Goal: Transaction & Acquisition: Purchase product/service

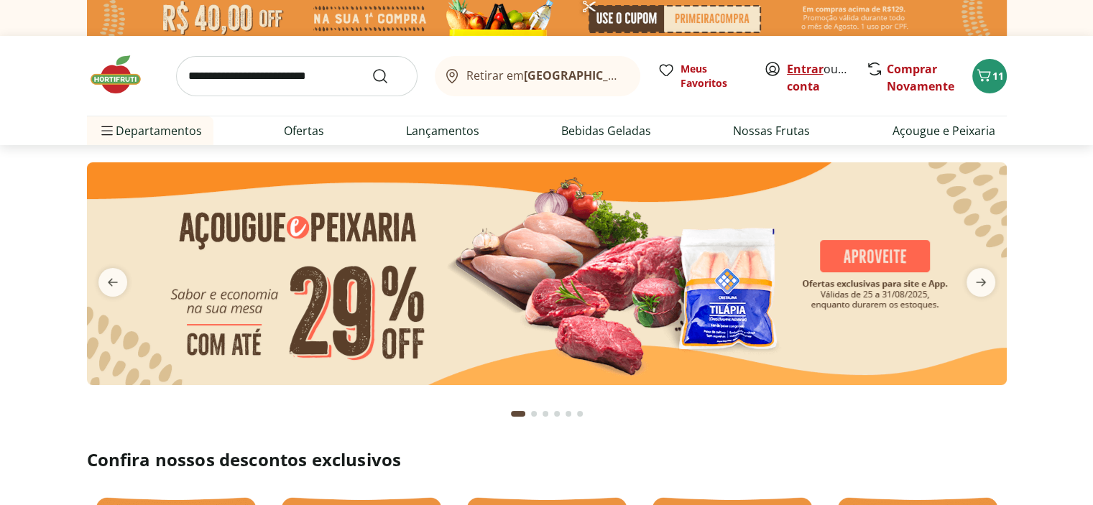
click at [793, 68] on link "Entrar" at bounding box center [805, 69] width 37 height 16
click at [981, 82] on icon "Carrinho" at bounding box center [983, 75] width 17 height 17
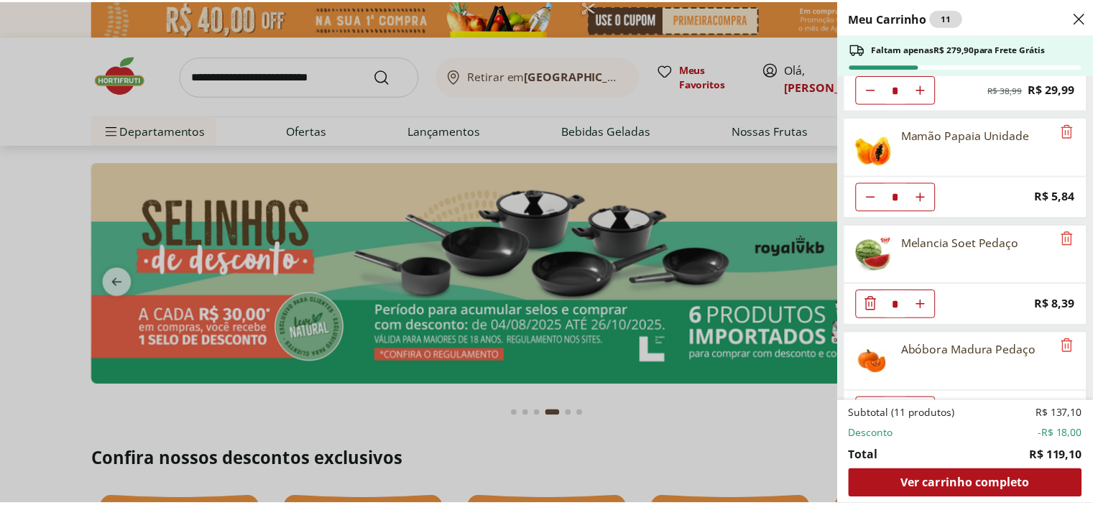
scroll to position [320, 0]
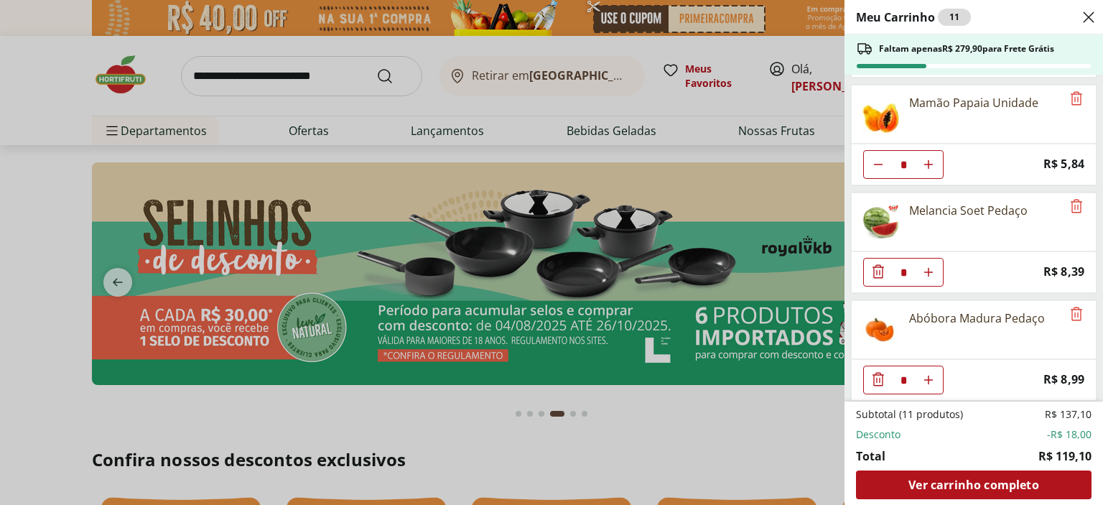
click at [789, 404] on div "Meu Carrinho 11 Faltam apenas R$ 279,90 para Frete Grátis Atemoia Unidade * Pri…" at bounding box center [551, 252] width 1103 height 505
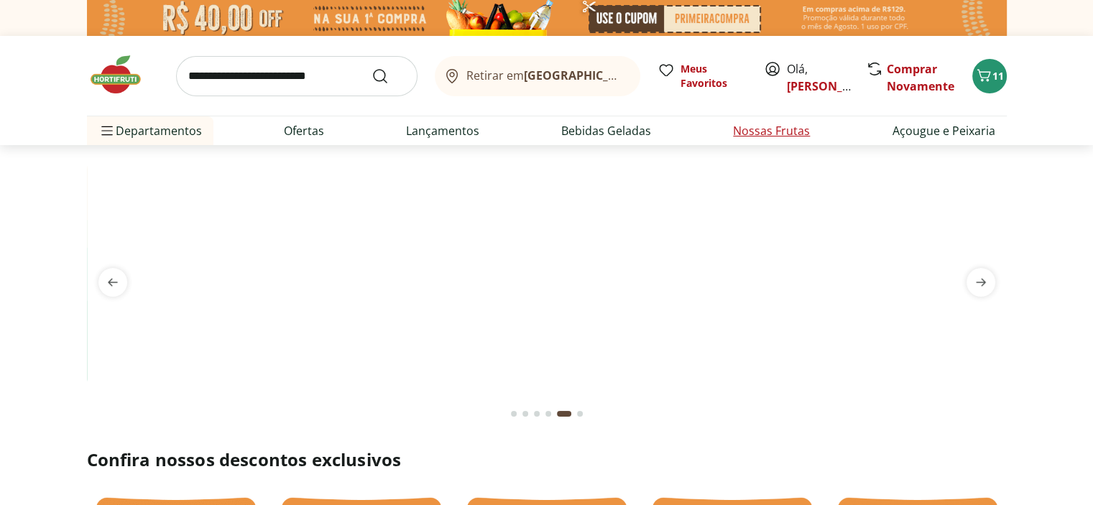
click at [752, 137] on link "Nossas Frutas" at bounding box center [771, 130] width 77 height 17
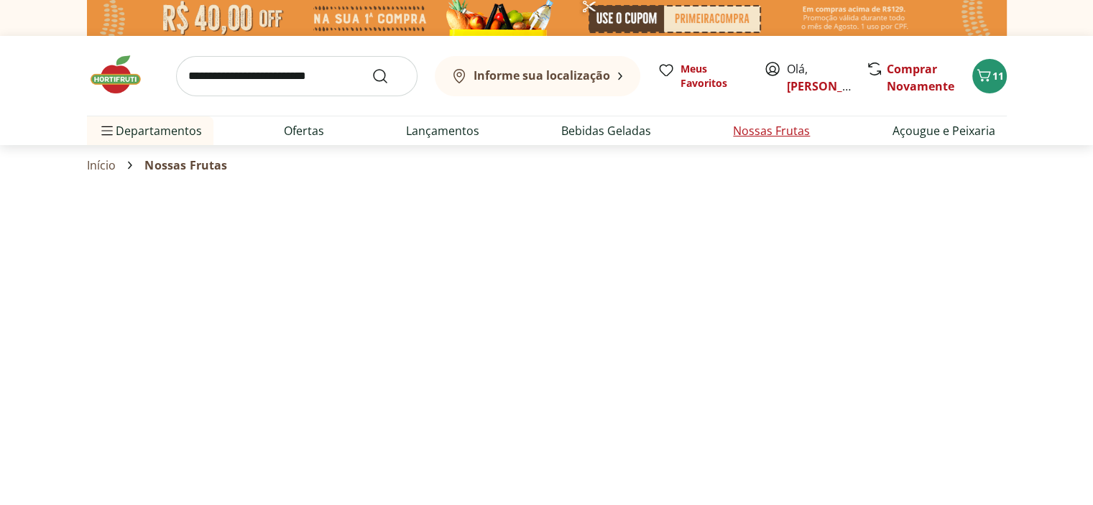
select select "**********"
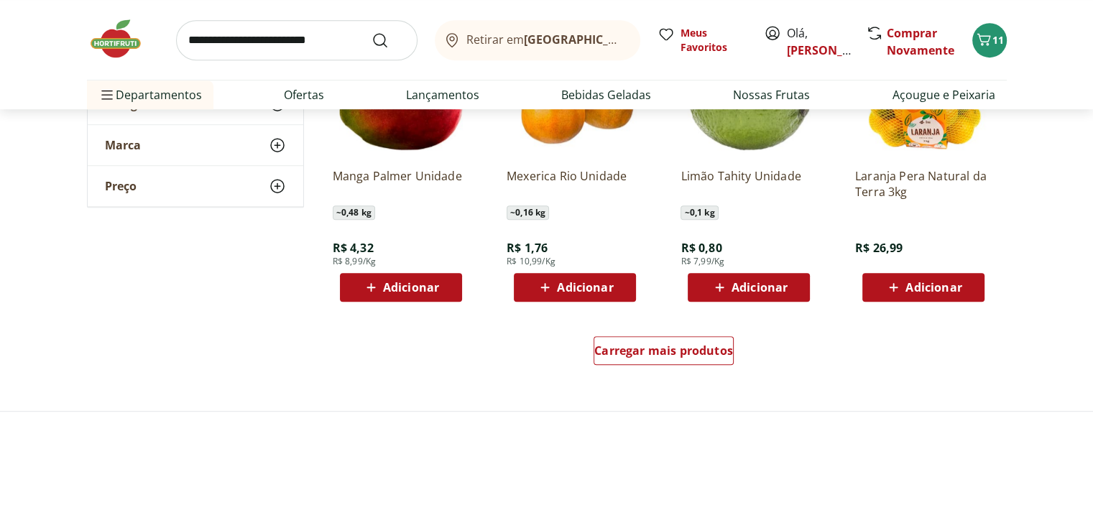
scroll to position [934, 0]
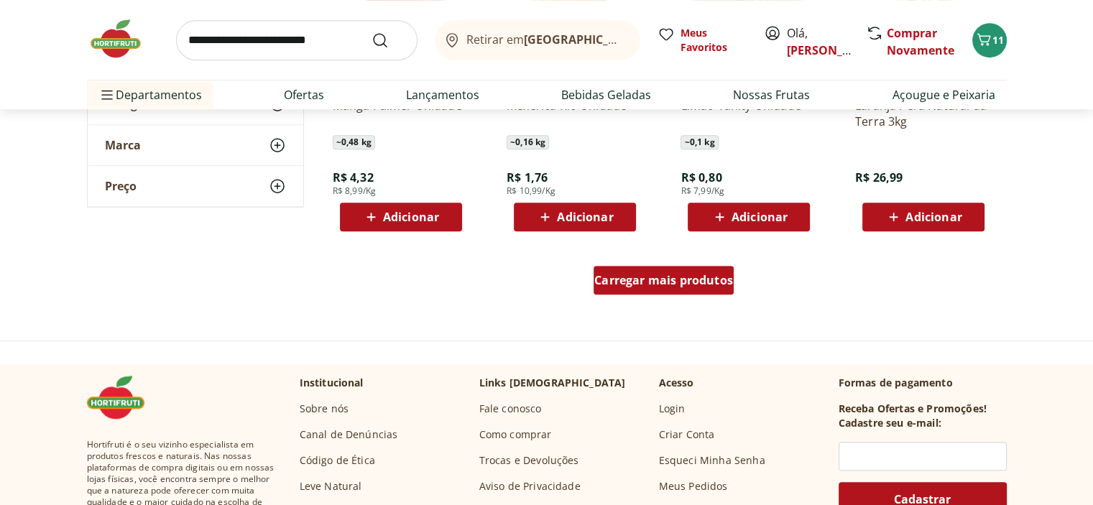
click at [667, 286] on span "Carregar mais produtos" at bounding box center [663, 279] width 139 height 11
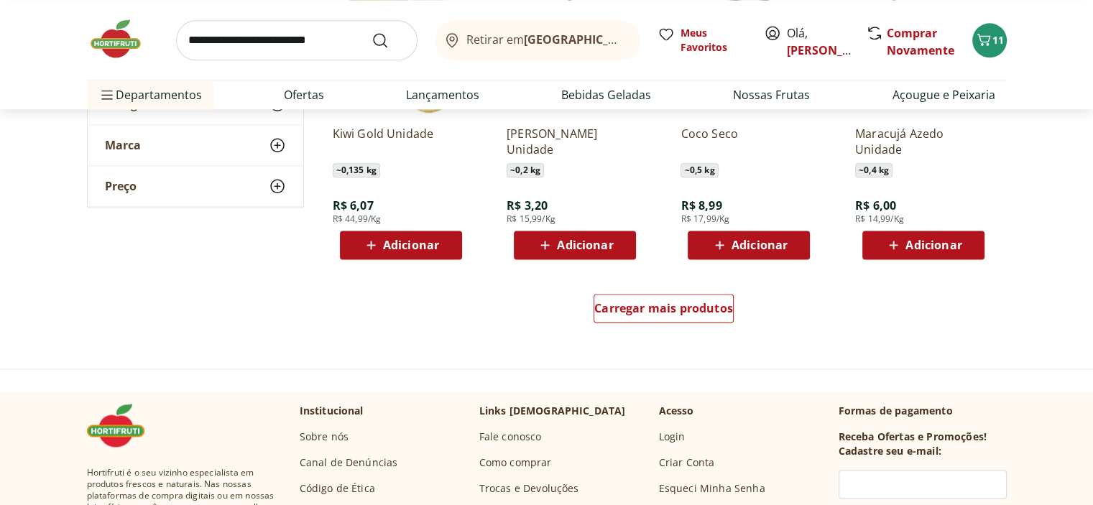
scroll to position [1868, 0]
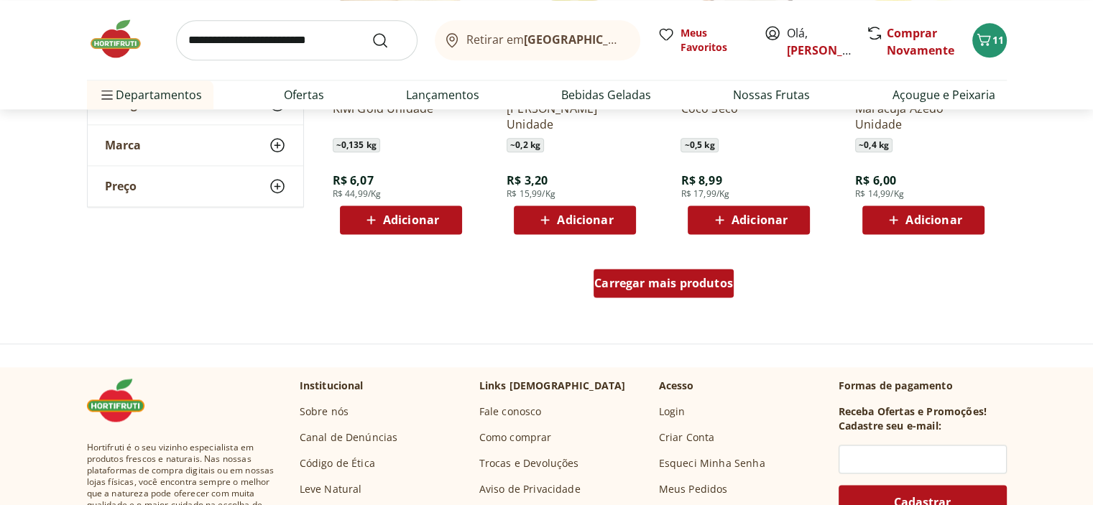
click at [692, 293] on div "Carregar mais produtos" at bounding box center [663, 283] width 140 height 29
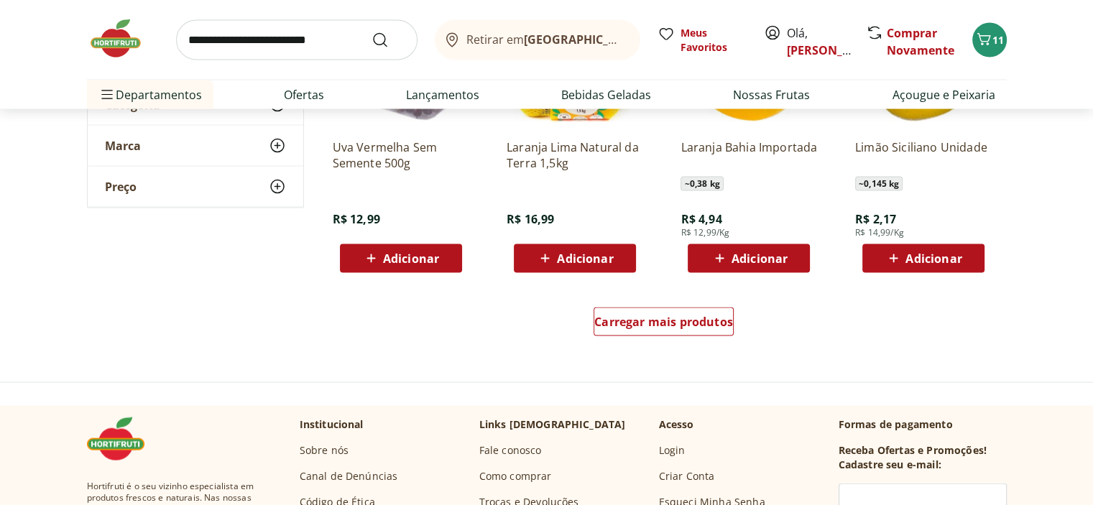
scroll to position [2802, 0]
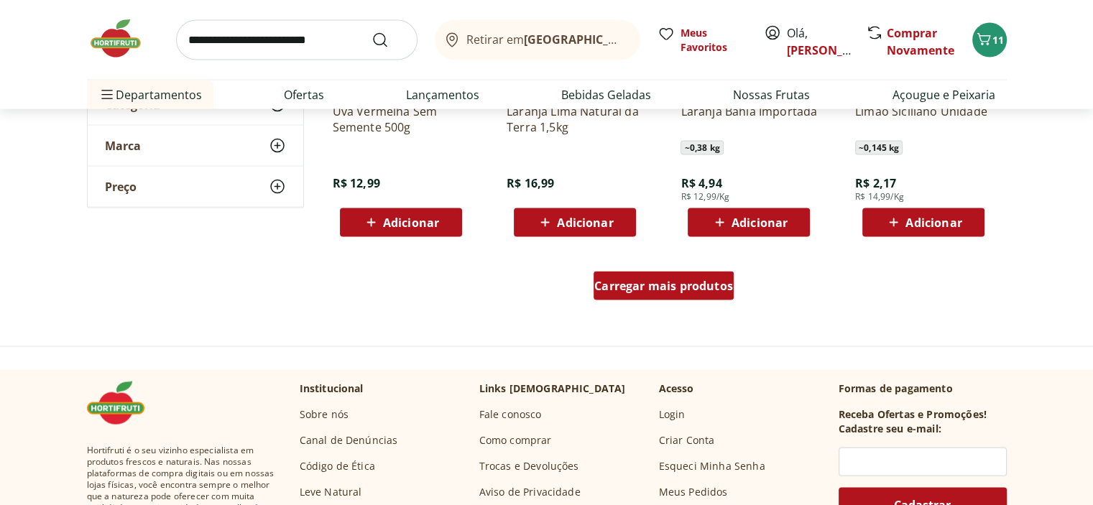
click at [692, 287] on span "Carregar mais produtos" at bounding box center [663, 285] width 139 height 11
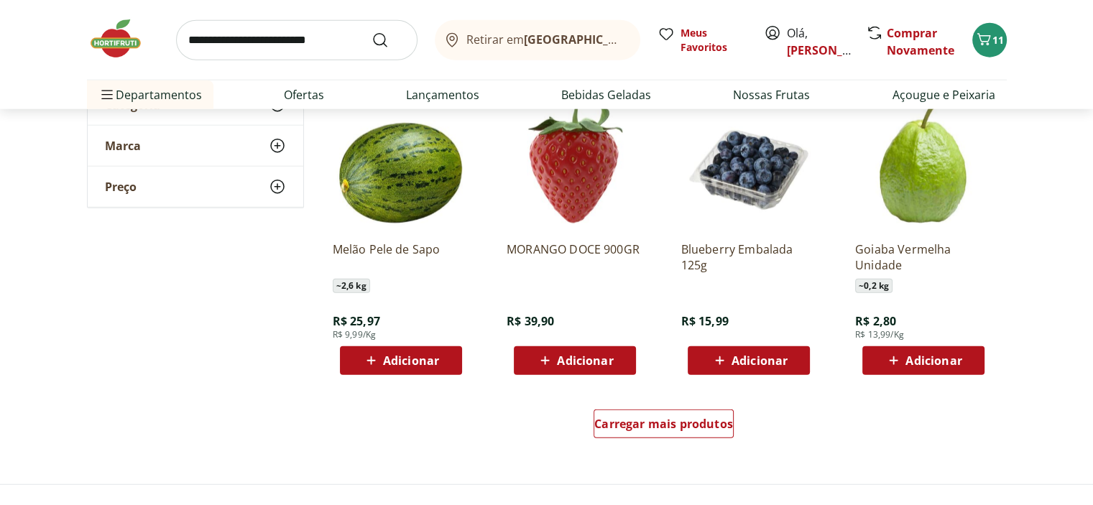
scroll to position [3664, 0]
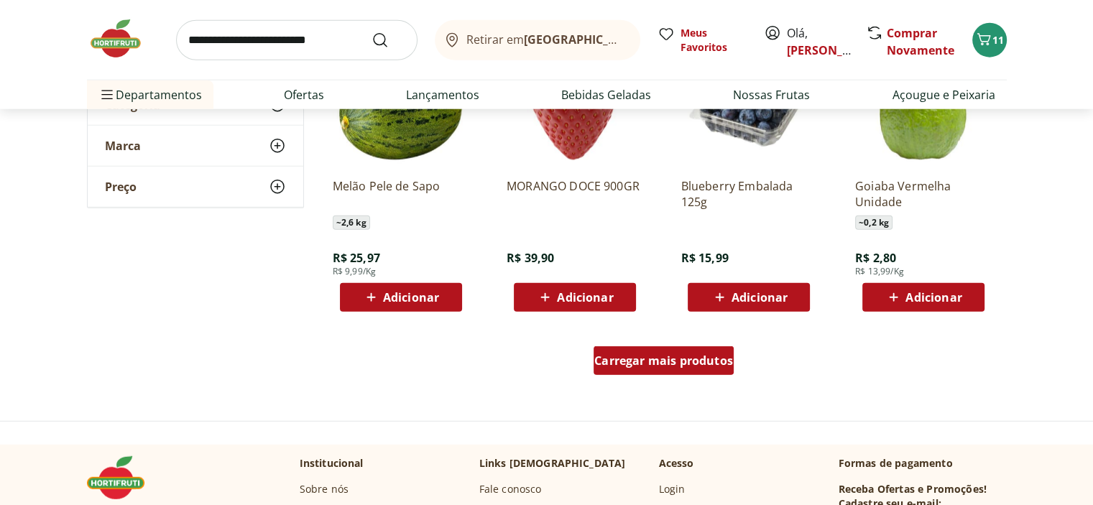
click at [712, 361] on span "Carregar mais produtos" at bounding box center [663, 360] width 139 height 11
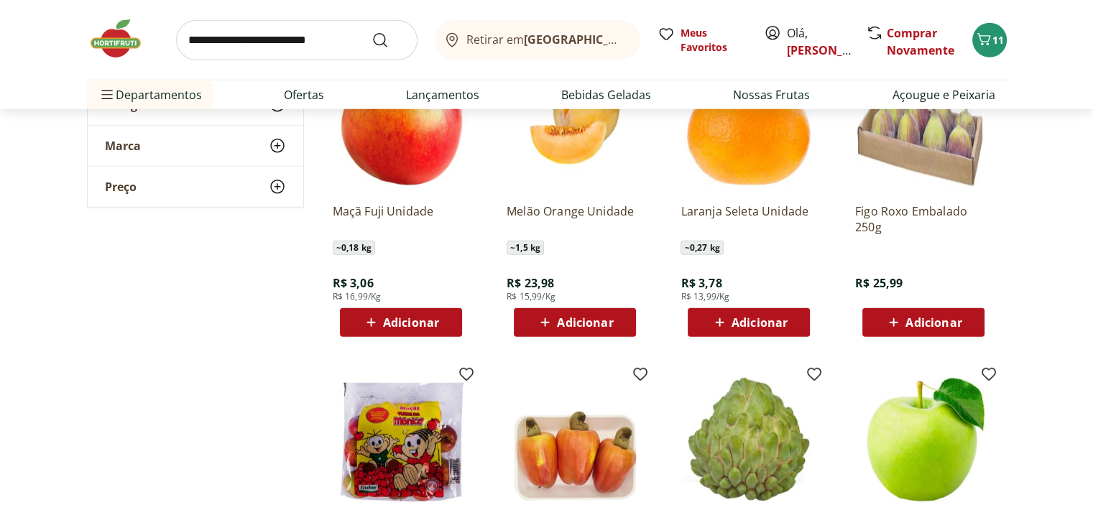
scroll to position [3951, 0]
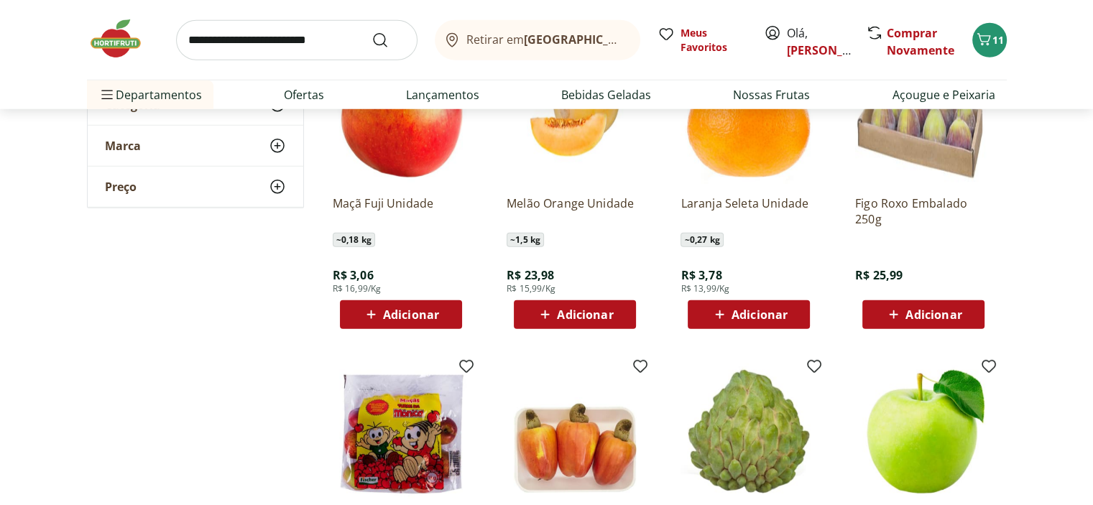
click at [388, 320] on span "Adicionar" at bounding box center [411, 314] width 56 height 11
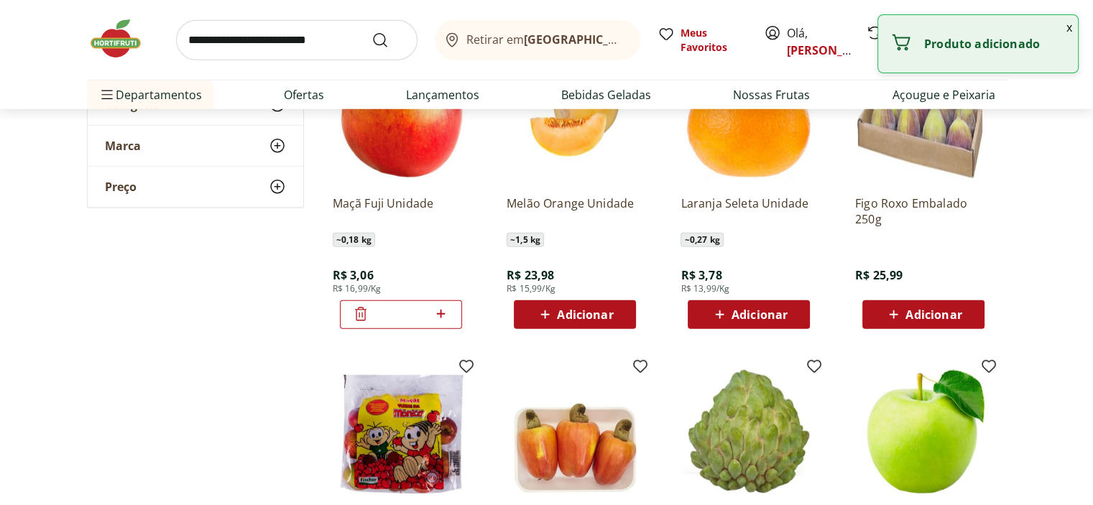
click at [439, 312] on icon at bounding box center [441, 313] width 18 height 17
type input "*"
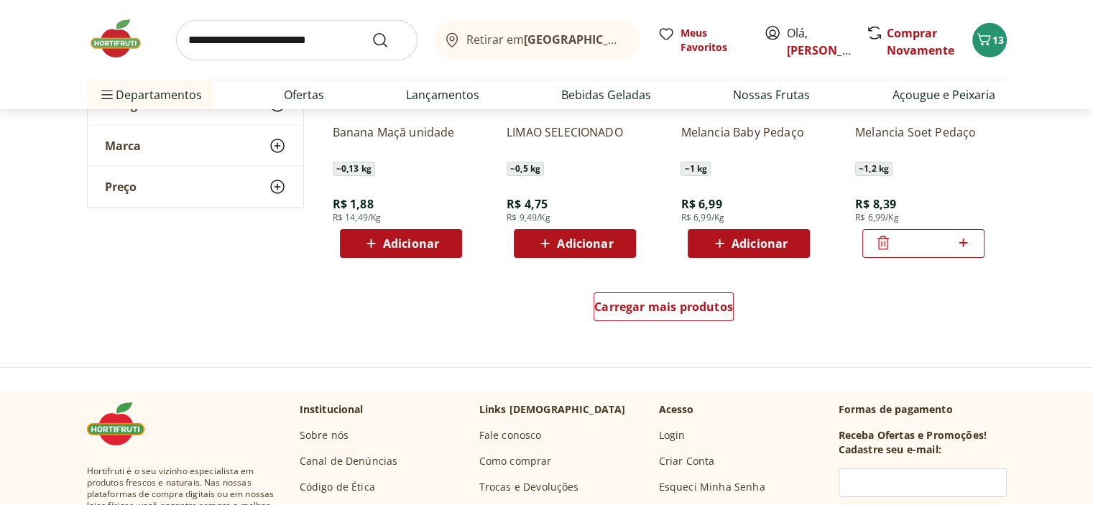
scroll to position [4669, 0]
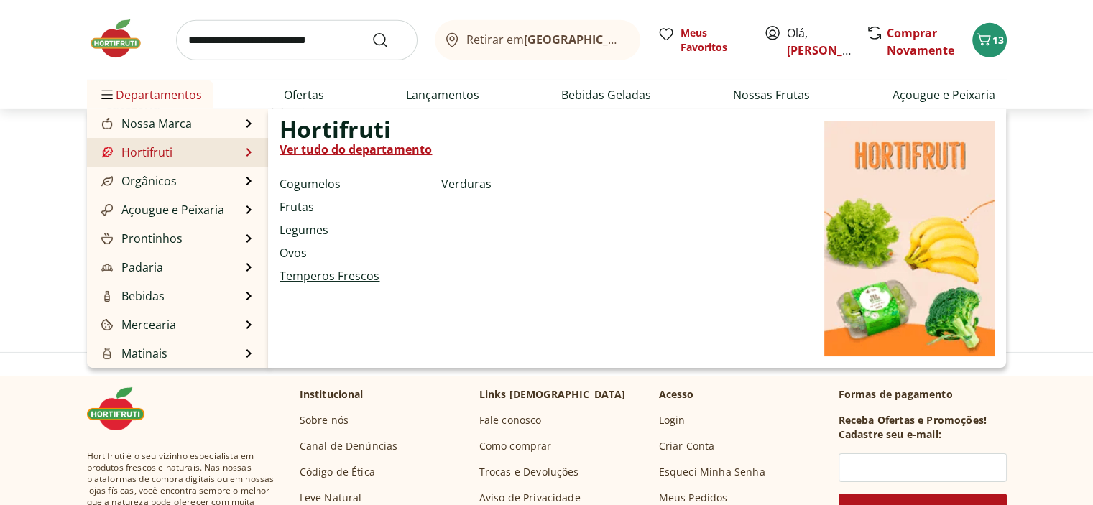
click at [329, 281] on link "Temperos Frescos" at bounding box center [329, 275] width 100 height 17
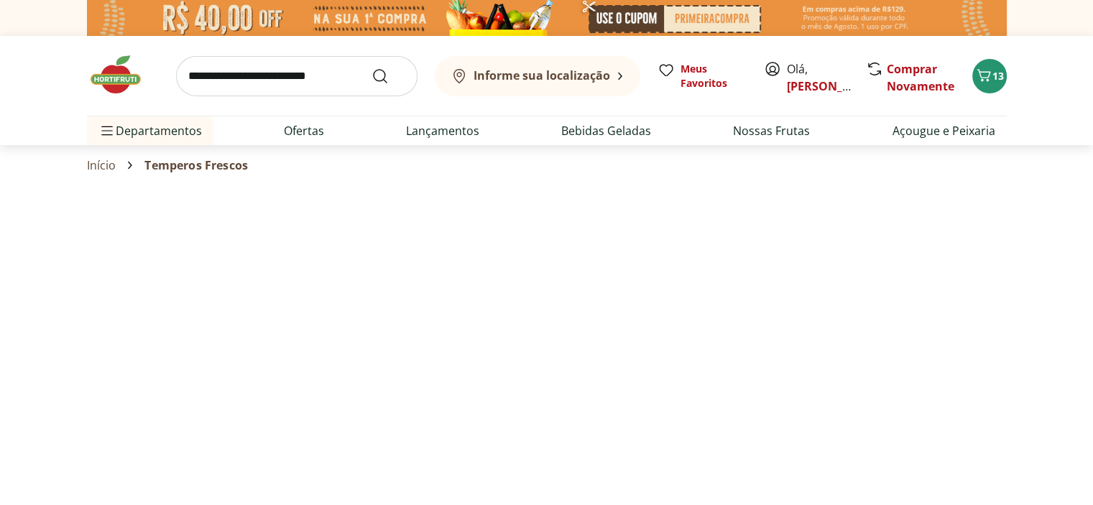
select select "**********"
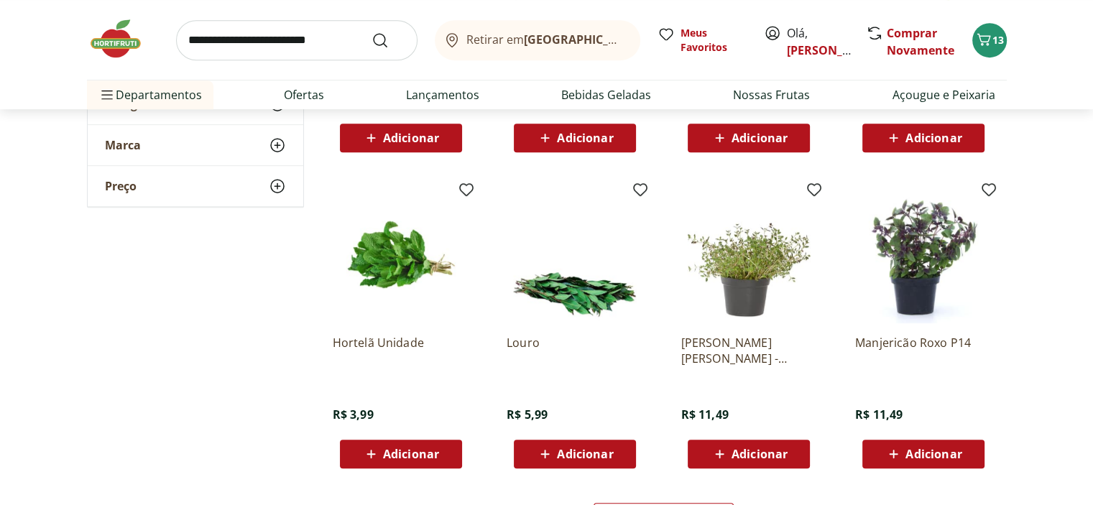
scroll to position [790, 0]
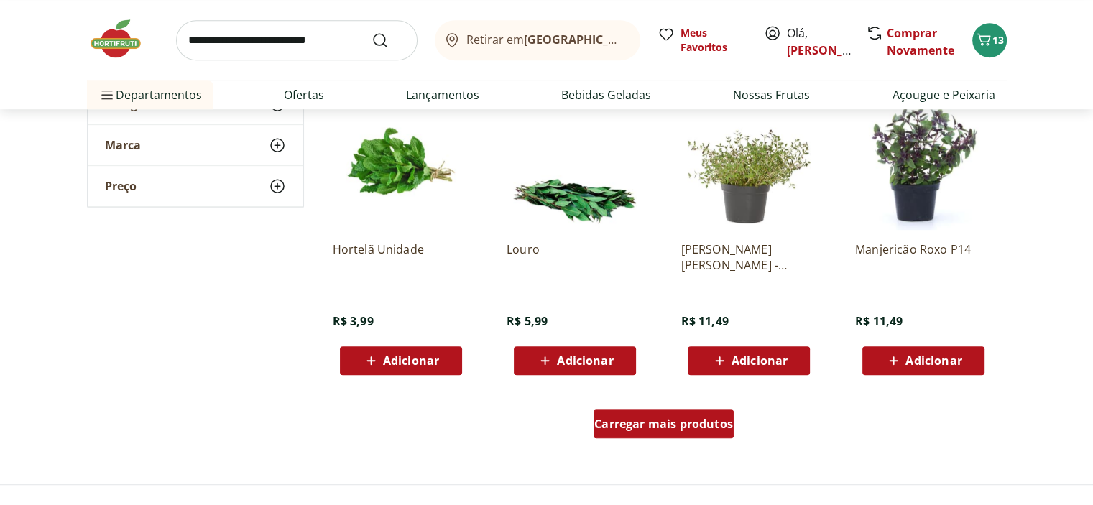
click at [658, 421] on span "Carregar mais produtos" at bounding box center [663, 423] width 139 height 11
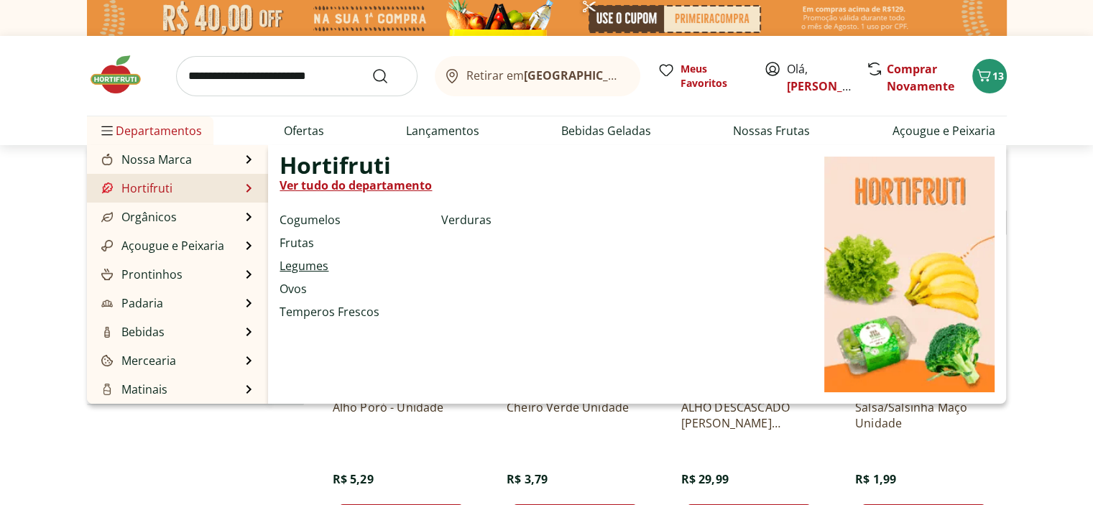
click at [321, 269] on link "Legumes" at bounding box center [303, 265] width 49 height 17
select select "**********"
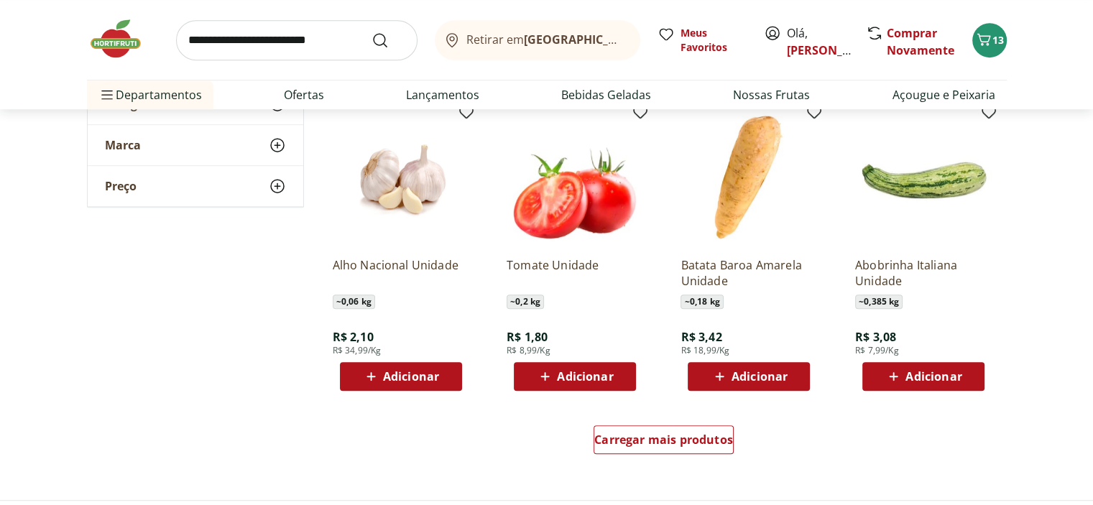
scroll to position [934, 0]
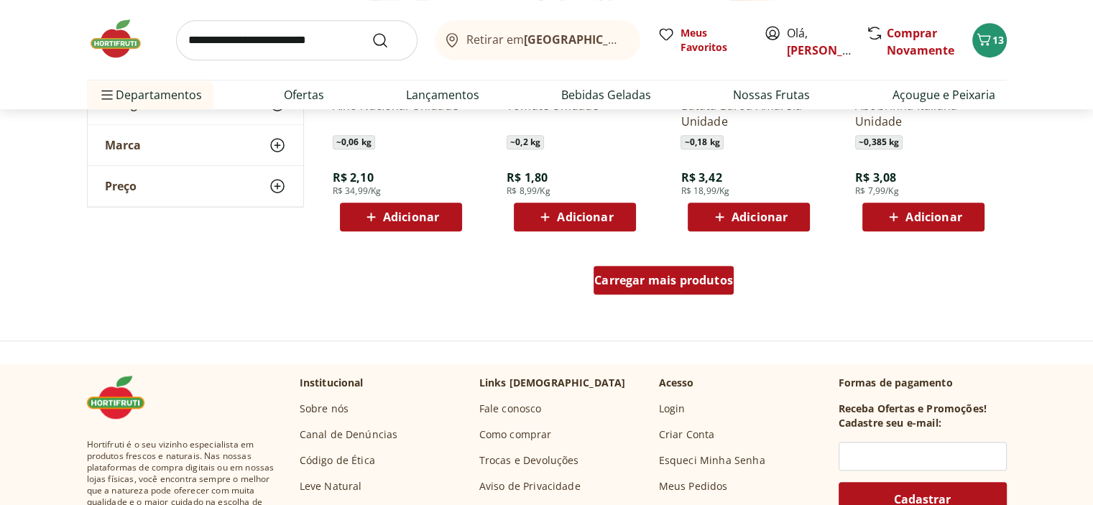
click at [678, 291] on div "Carregar mais produtos" at bounding box center [663, 280] width 140 height 29
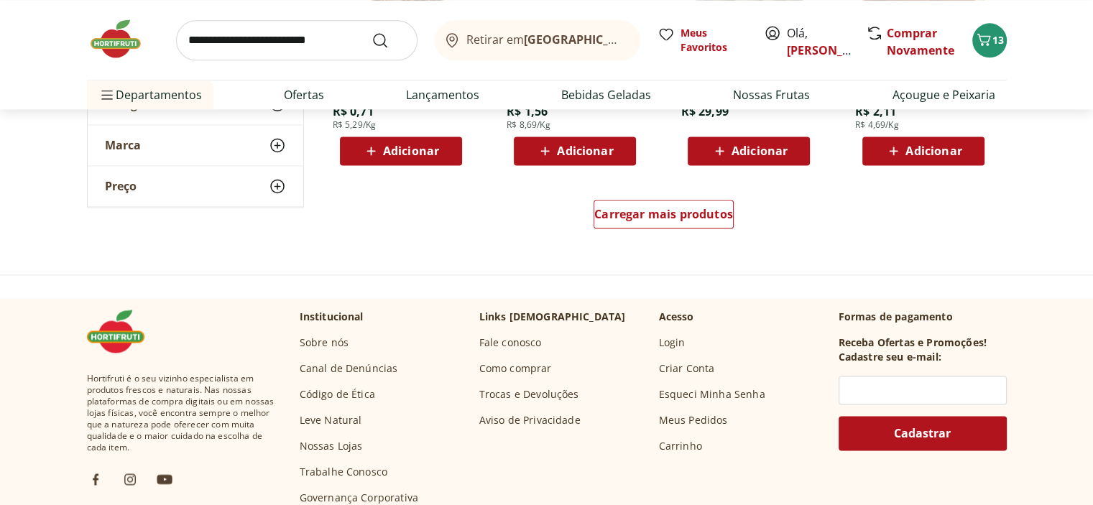
scroll to position [1940, 0]
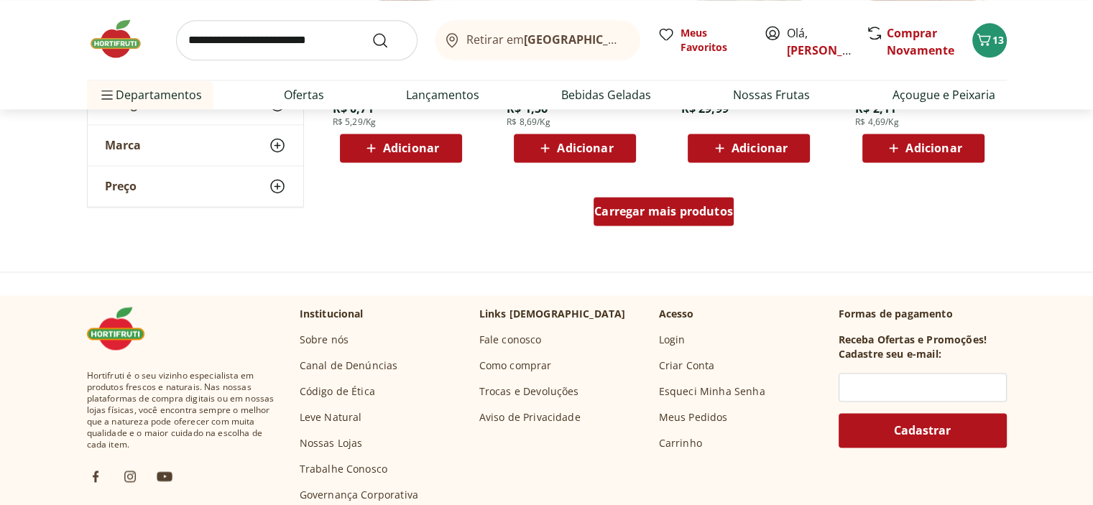
click at [710, 221] on div "Carregar mais produtos" at bounding box center [663, 211] width 140 height 29
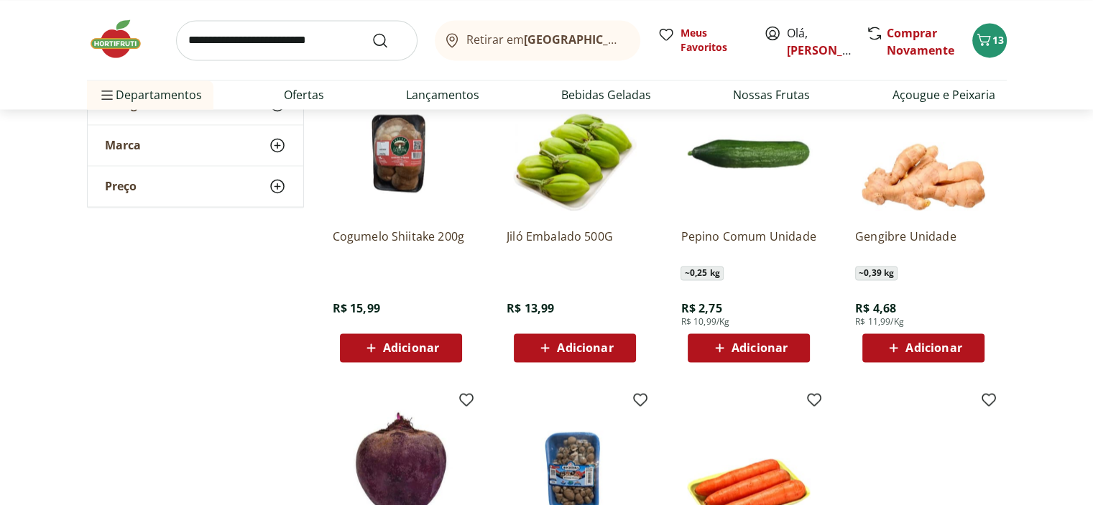
scroll to position [2371, 0]
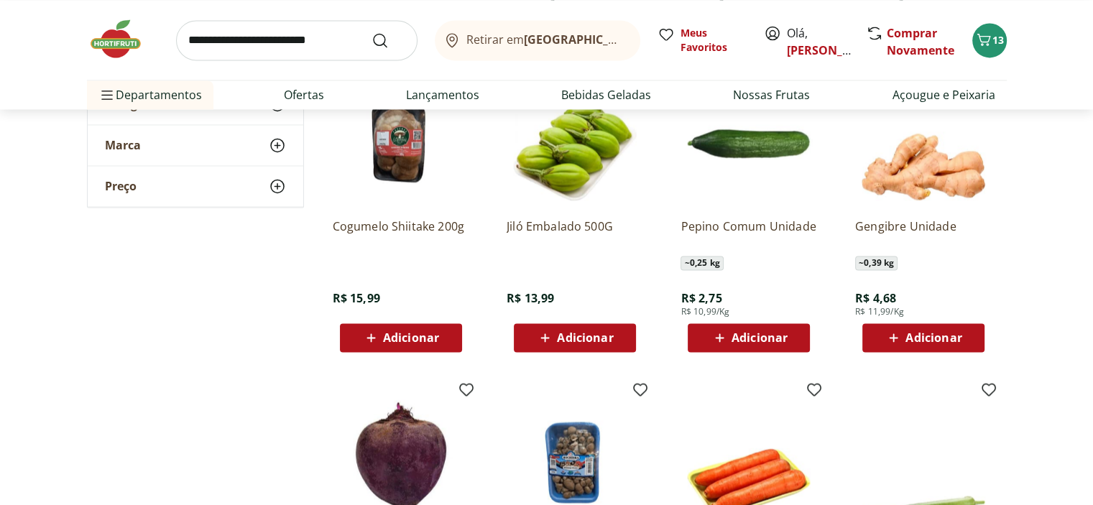
click at [925, 343] on span "Adicionar" at bounding box center [933, 337] width 56 height 11
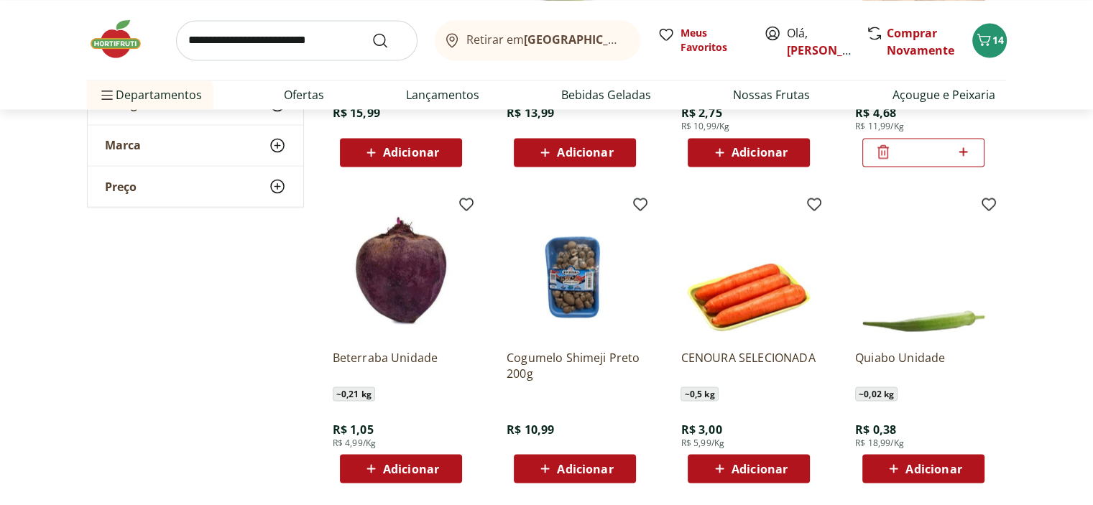
scroll to position [2586, 0]
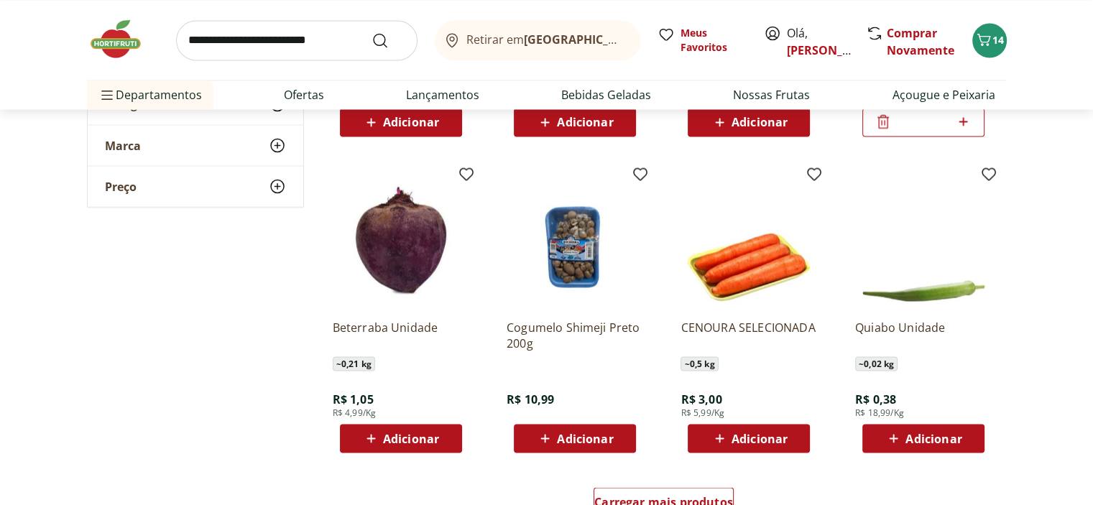
click at [752, 439] on span "Adicionar" at bounding box center [759, 437] width 56 height 11
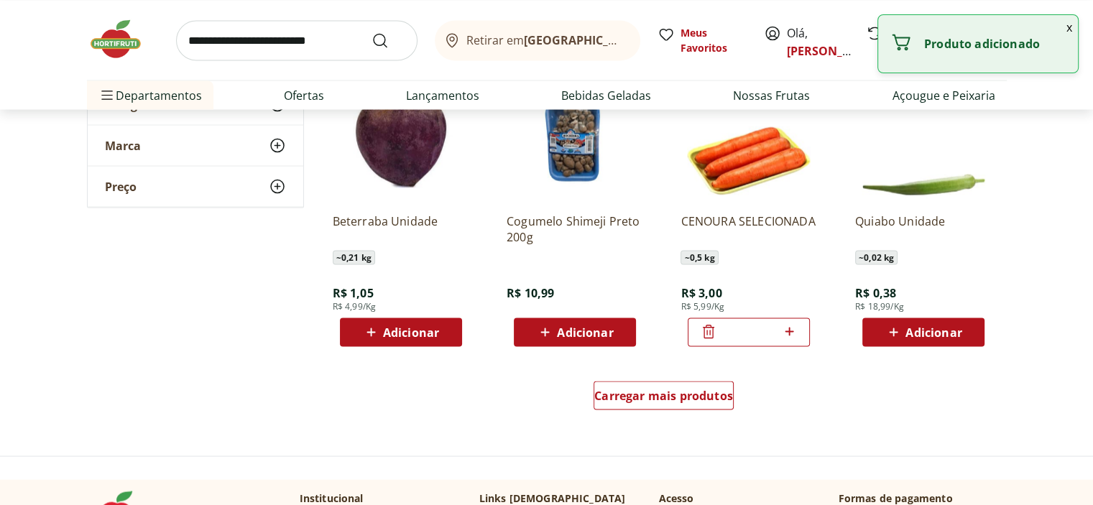
scroll to position [2802, 0]
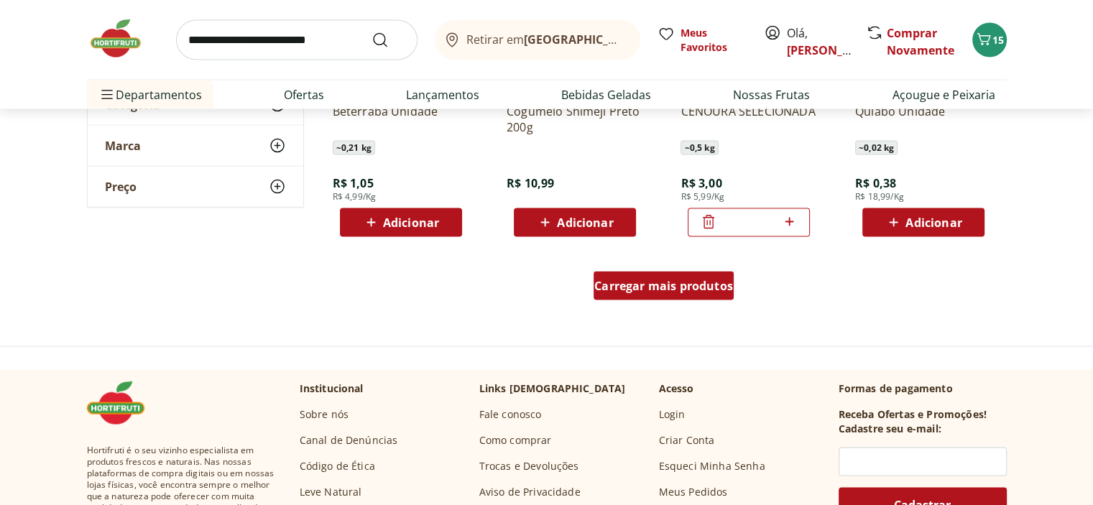
click at [678, 287] on span "Carregar mais produtos" at bounding box center [663, 285] width 139 height 11
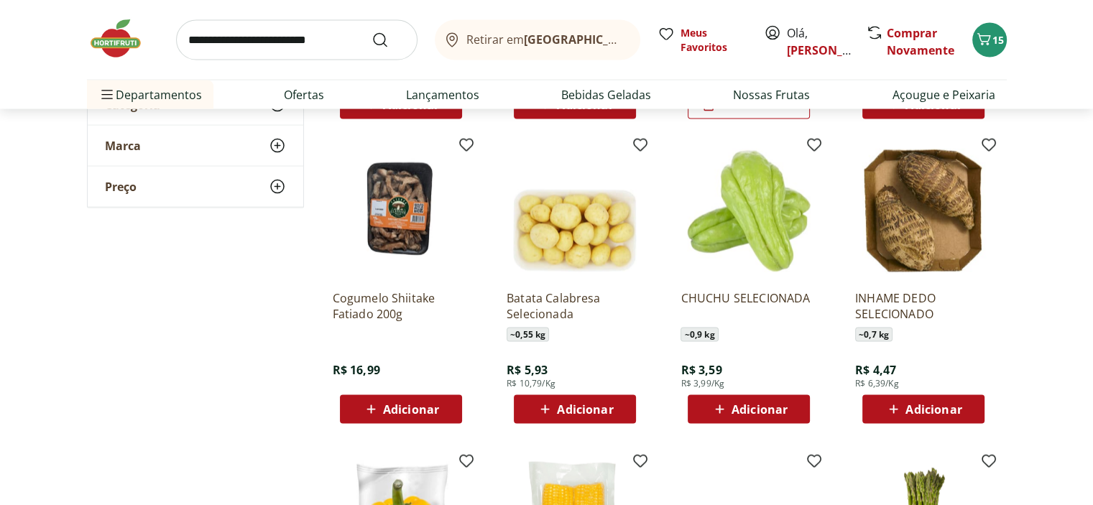
scroll to position [2945, 0]
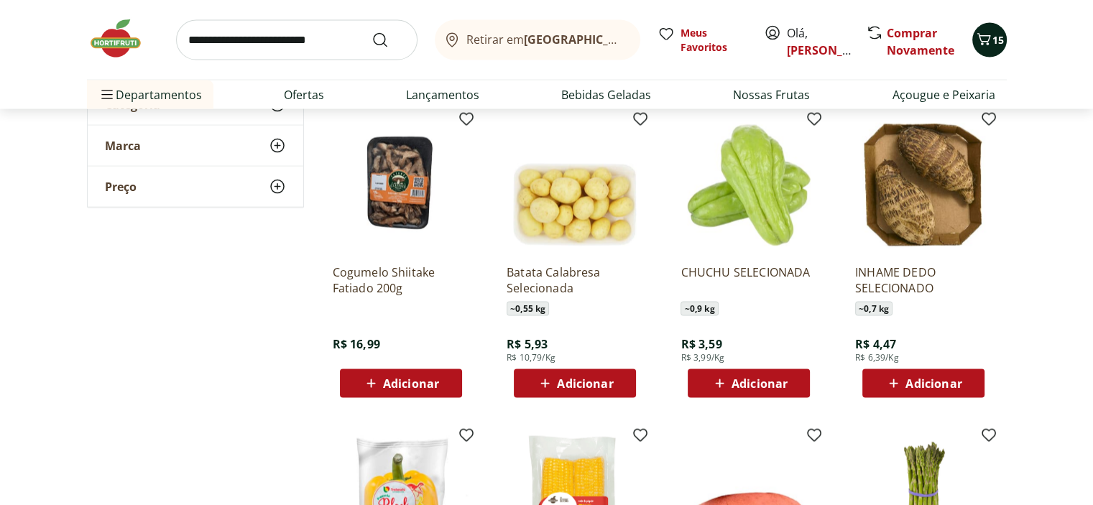
click at [986, 45] on icon "Carrinho" at bounding box center [983, 39] width 14 height 12
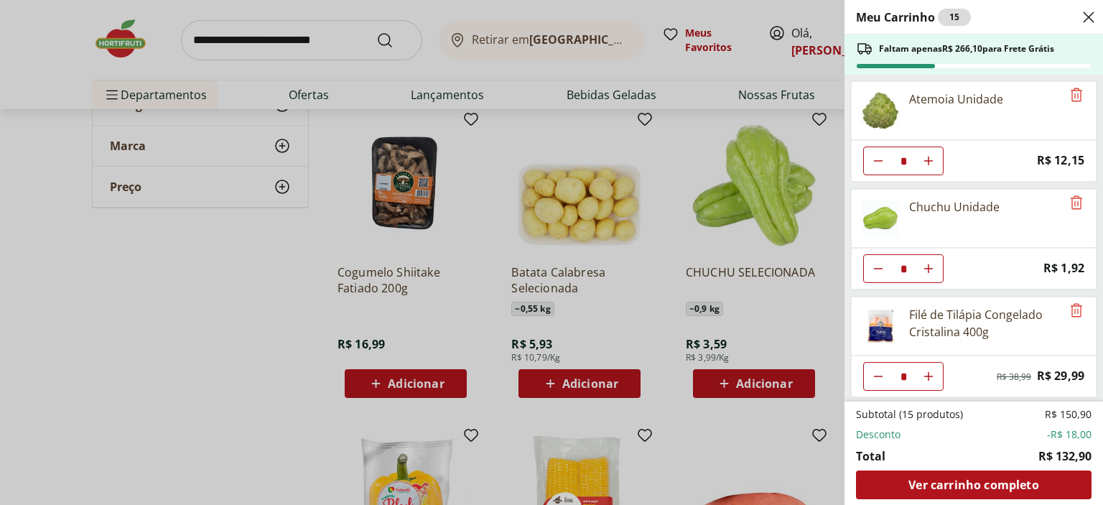
click at [1092, 19] on icon "Close" at bounding box center [1088, 17] width 17 height 17
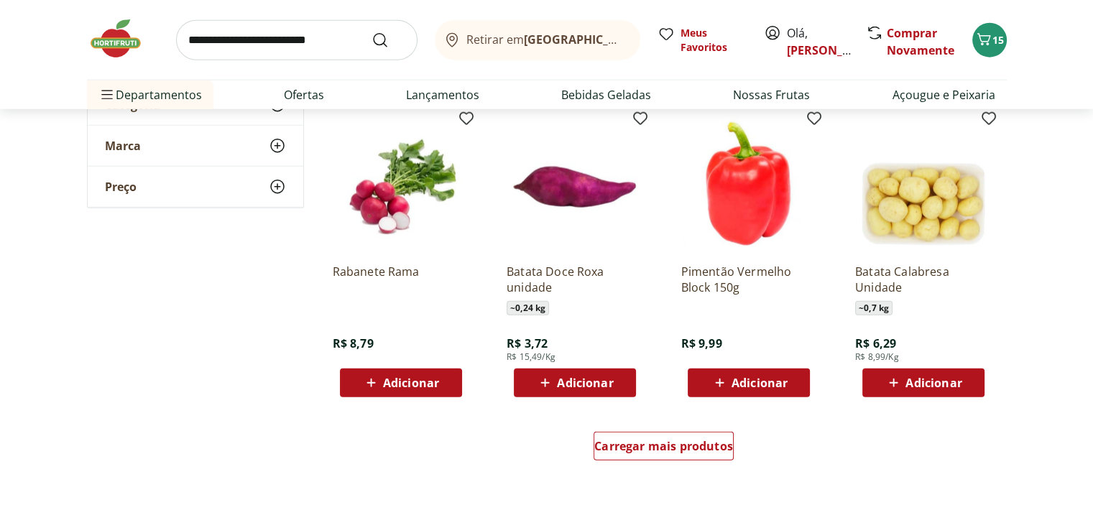
scroll to position [3735, 0]
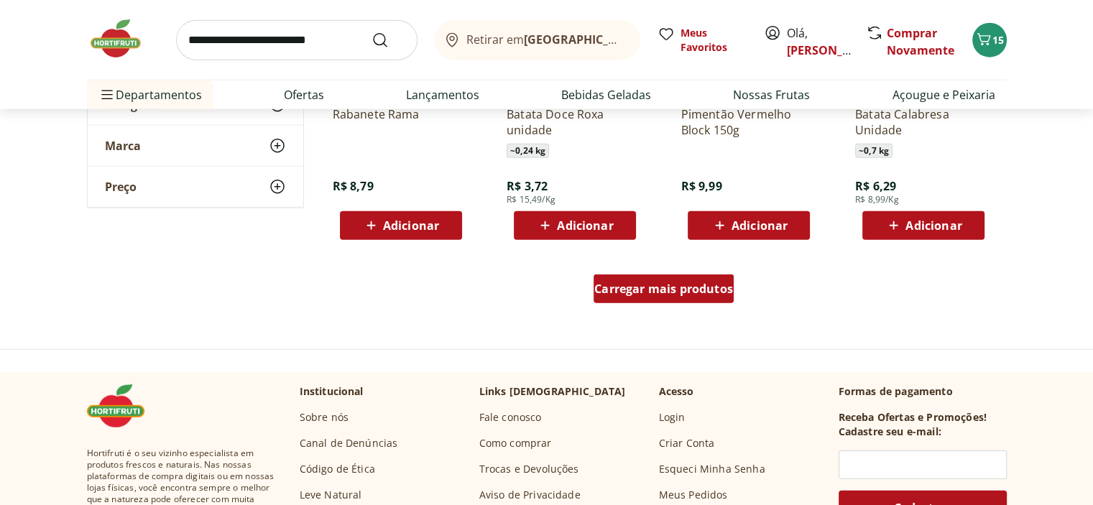
click at [652, 284] on span "Carregar mais produtos" at bounding box center [663, 288] width 139 height 11
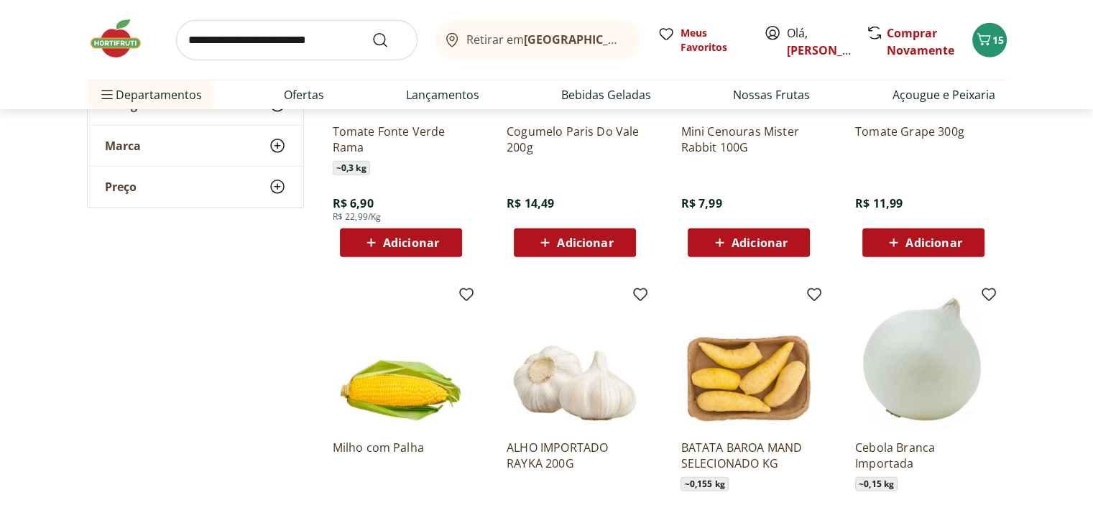
scroll to position [3664, 0]
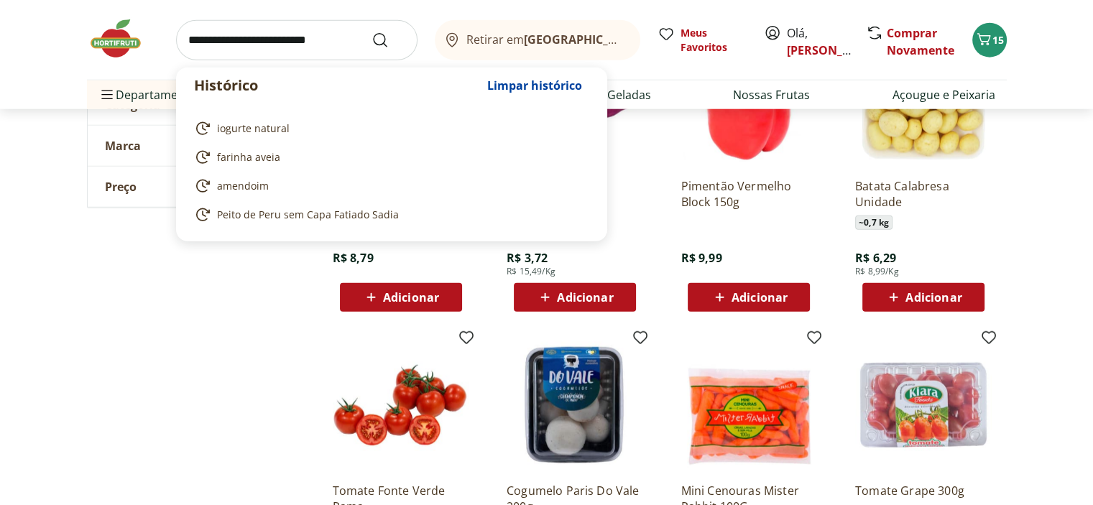
click at [208, 42] on input "search" at bounding box center [296, 40] width 241 height 40
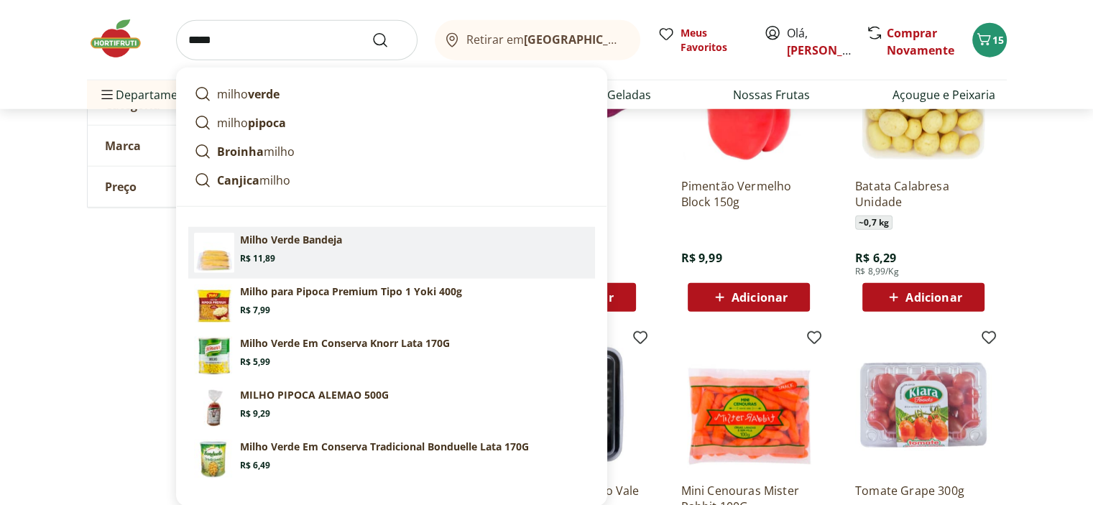
click at [259, 244] on p "Milho Verde Bandeja" at bounding box center [291, 240] width 102 height 14
type input "**********"
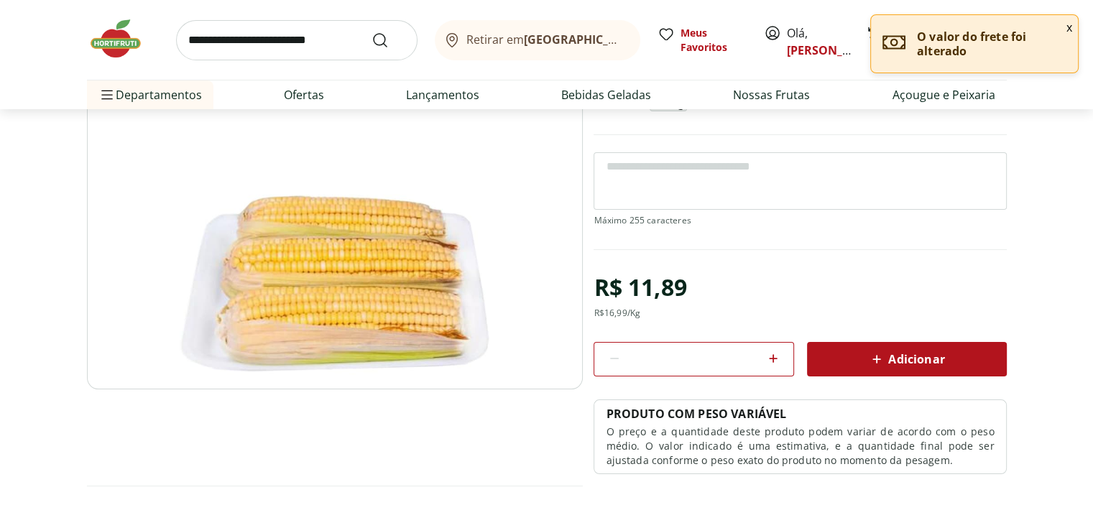
scroll to position [144, 0]
click at [937, 365] on span "Adicionar" at bounding box center [906, 358] width 76 height 17
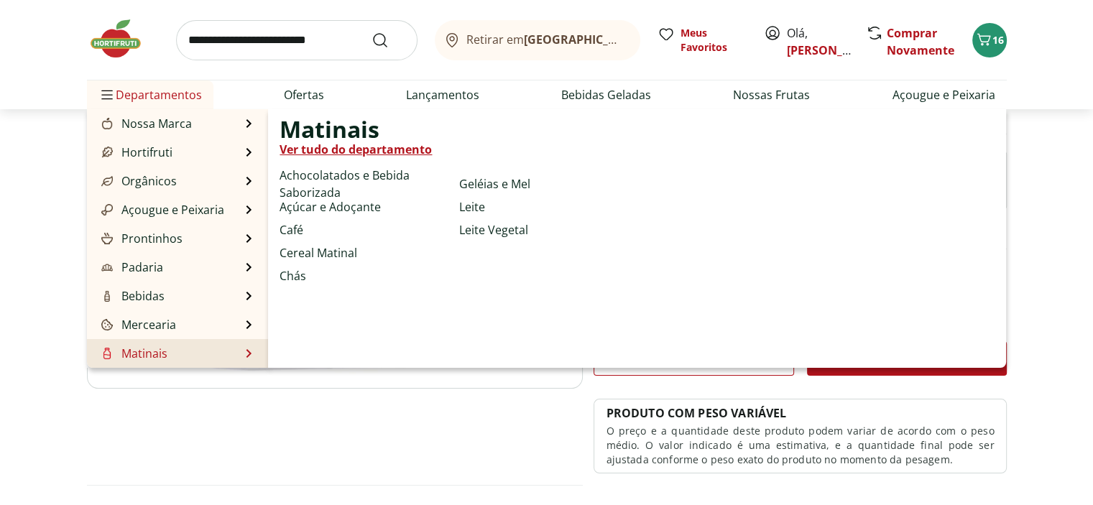
click at [374, 150] on link "Ver tudo do departamento" at bounding box center [355, 149] width 152 height 17
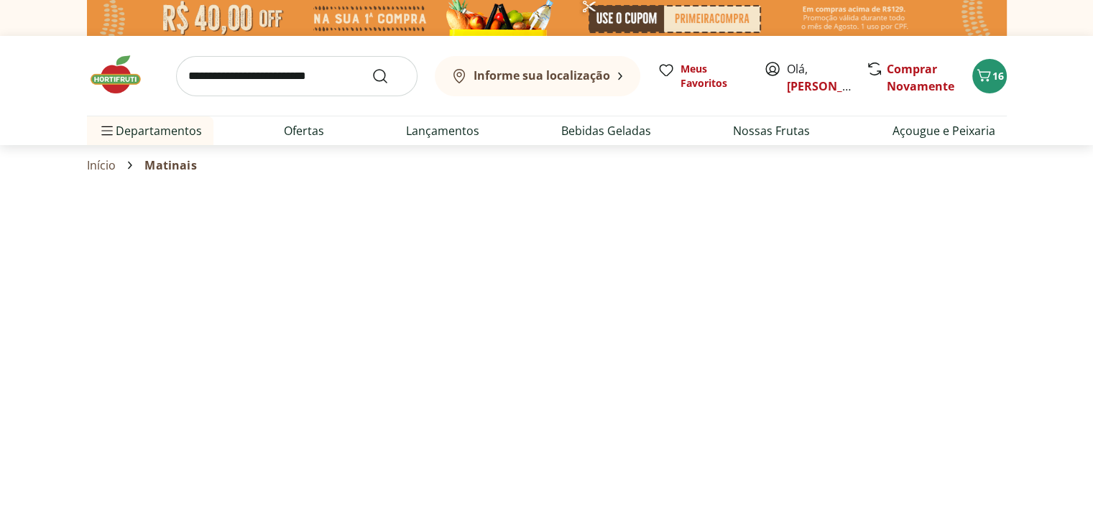
select select "**********"
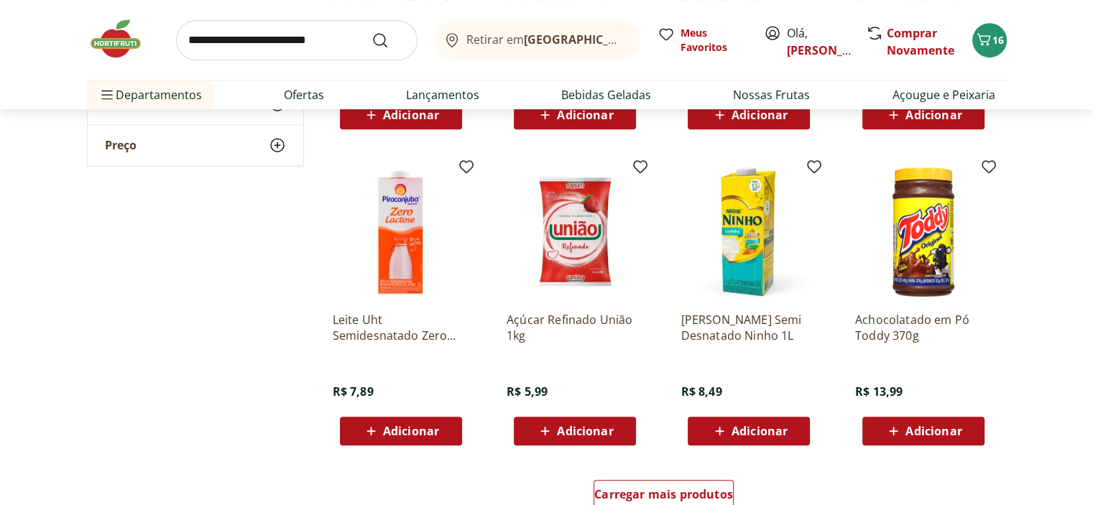
scroll to position [790, 0]
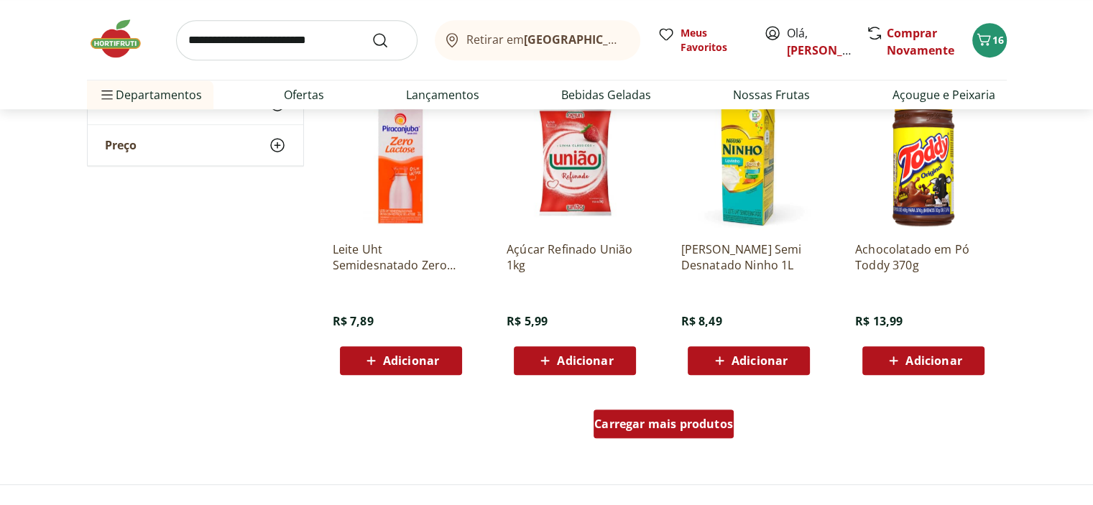
click at [644, 425] on span "Carregar mais produtos" at bounding box center [663, 423] width 139 height 11
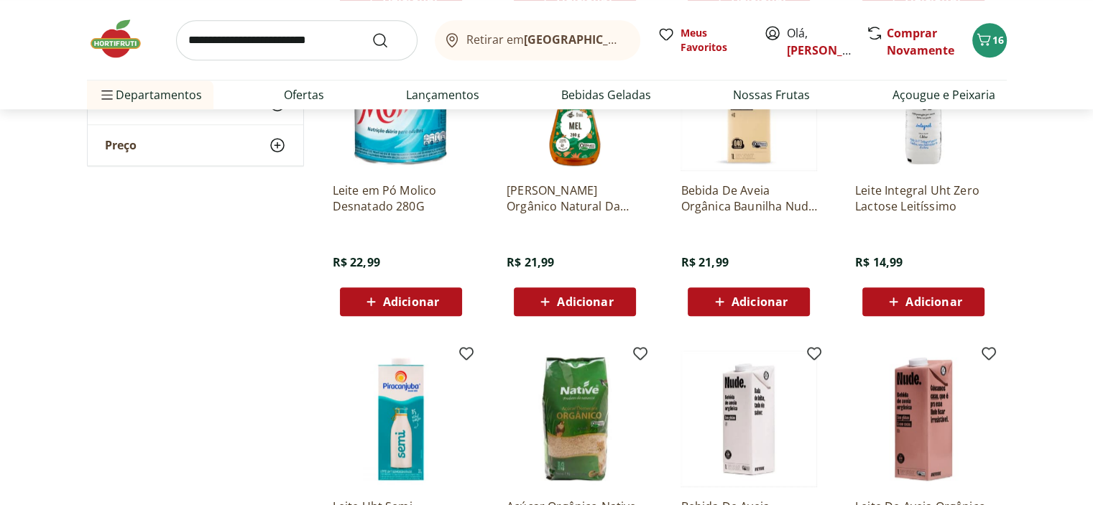
scroll to position [1149, 0]
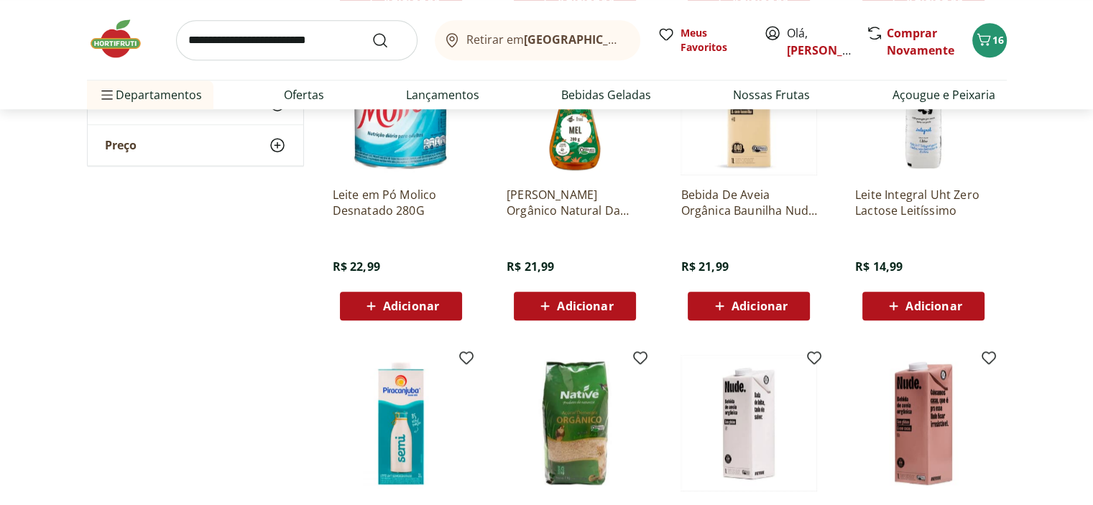
click at [245, 43] on input "search" at bounding box center [296, 40] width 241 height 40
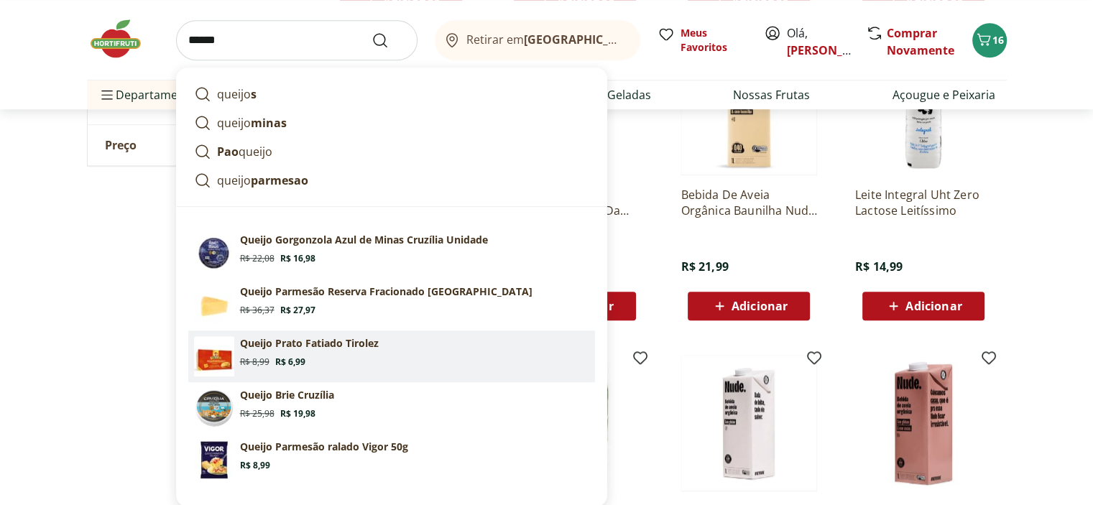
click at [342, 346] on p "Queijo Prato Fatiado Tirolez" at bounding box center [309, 343] width 139 height 14
type input "**********"
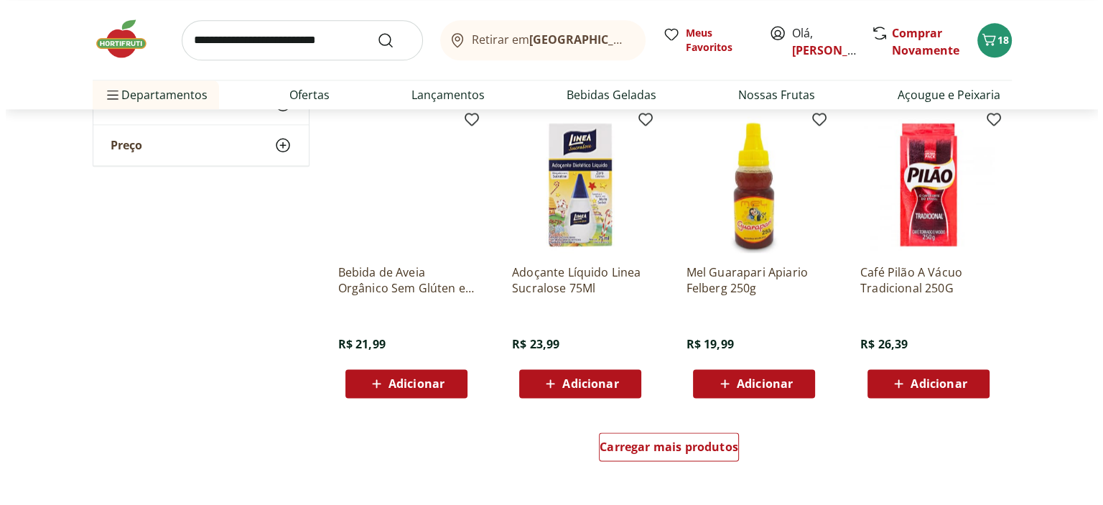
scroll to position [1509, 0]
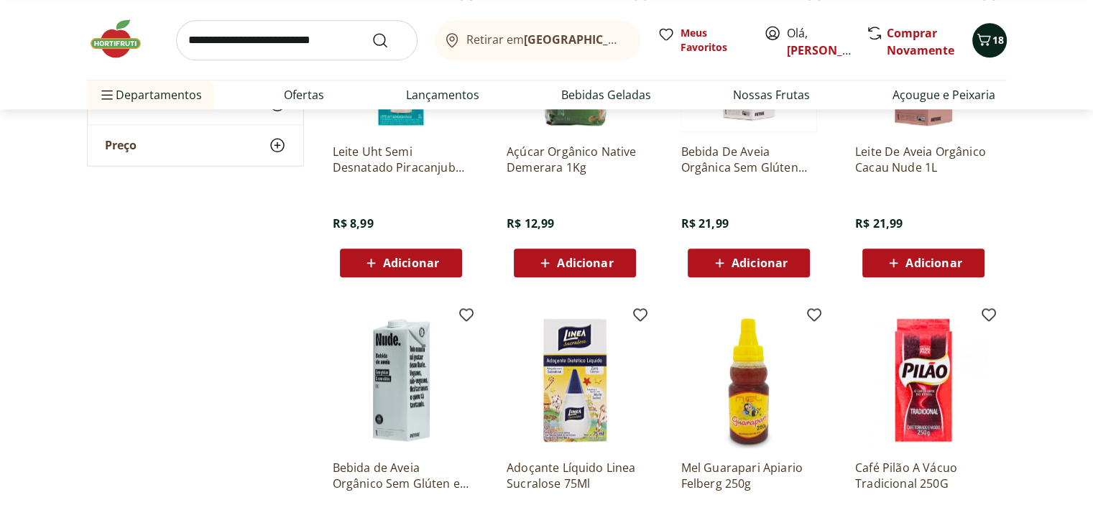
click at [988, 47] on icon "Carrinho" at bounding box center [983, 39] width 17 height 17
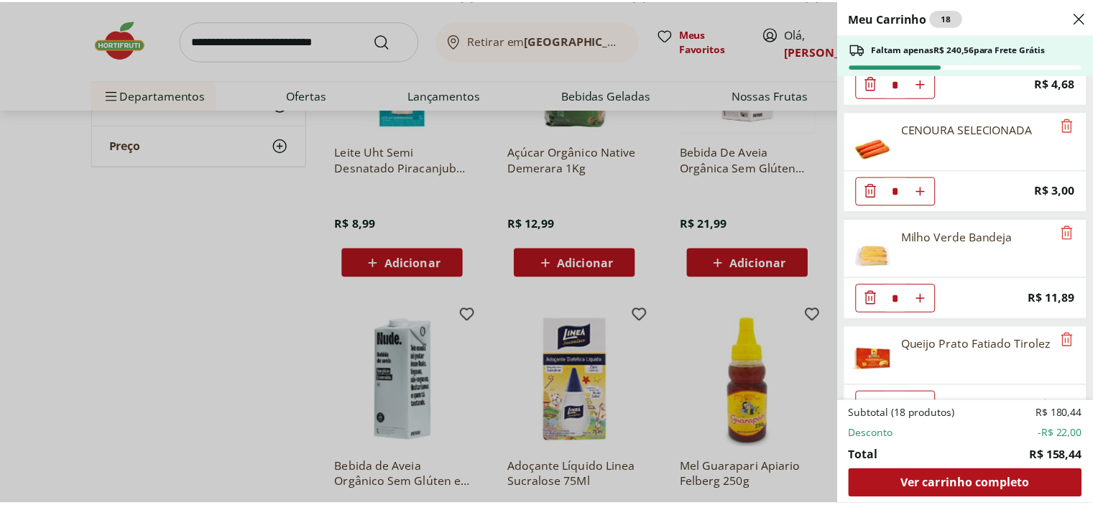
scroll to position [854, 0]
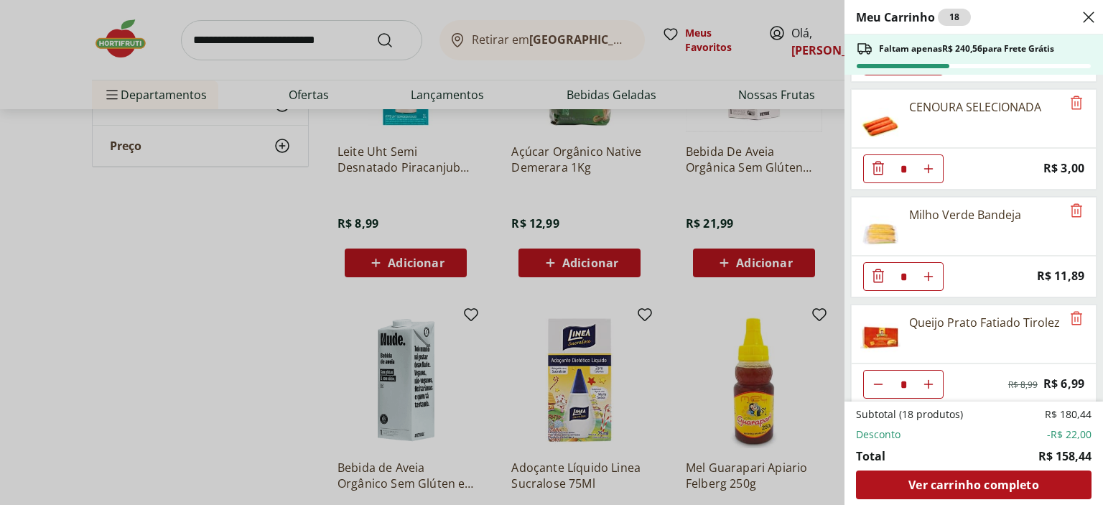
click at [313, 322] on div "Meu Carrinho 18 Faltam apenas R$ 240,56 para Frete Grátis Atemoia Unidade * Pri…" at bounding box center [551, 252] width 1103 height 505
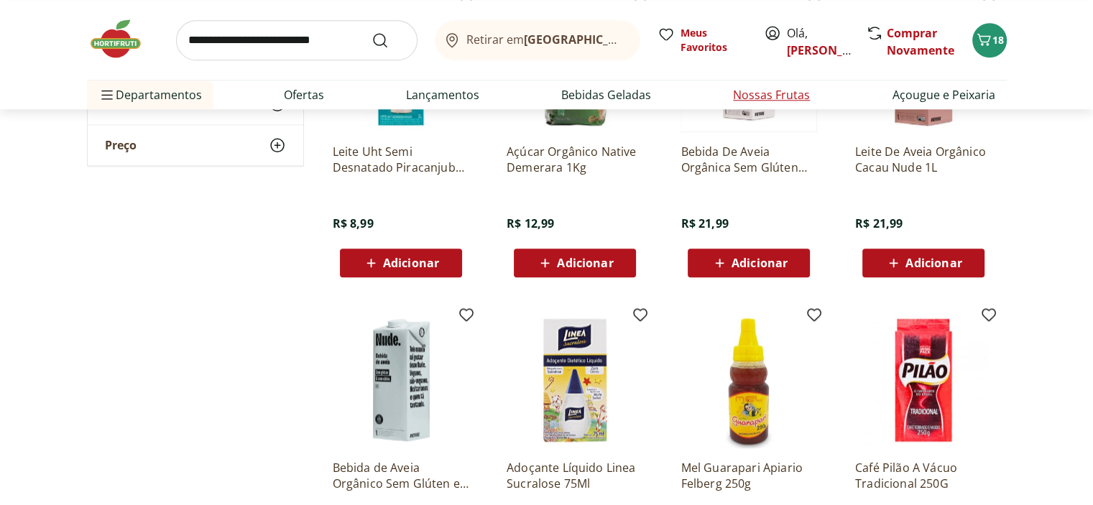
click at [769, 97] on link "Nossas Frutas" at bounding box center [771, 94] width 77 height 17
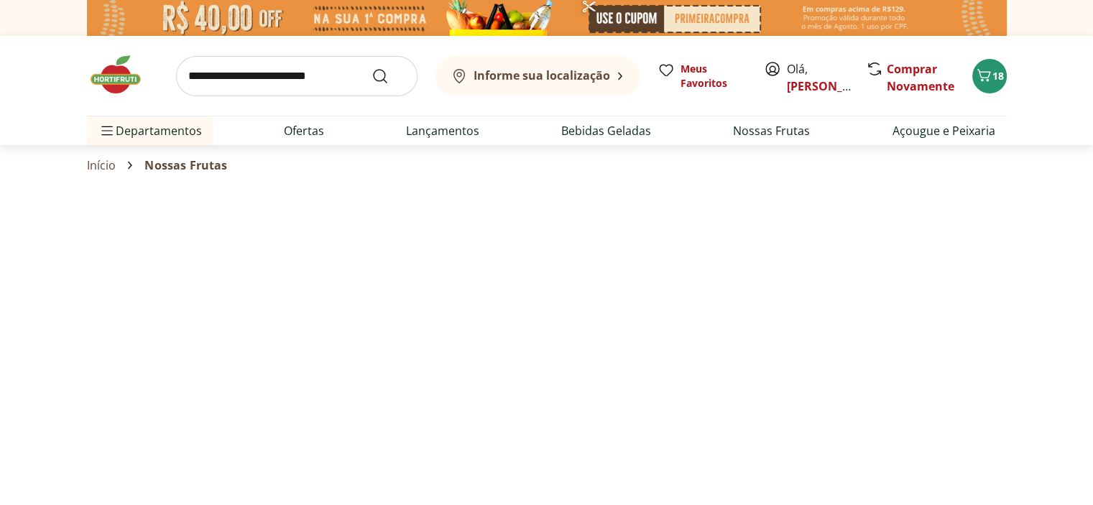
select select "**********"
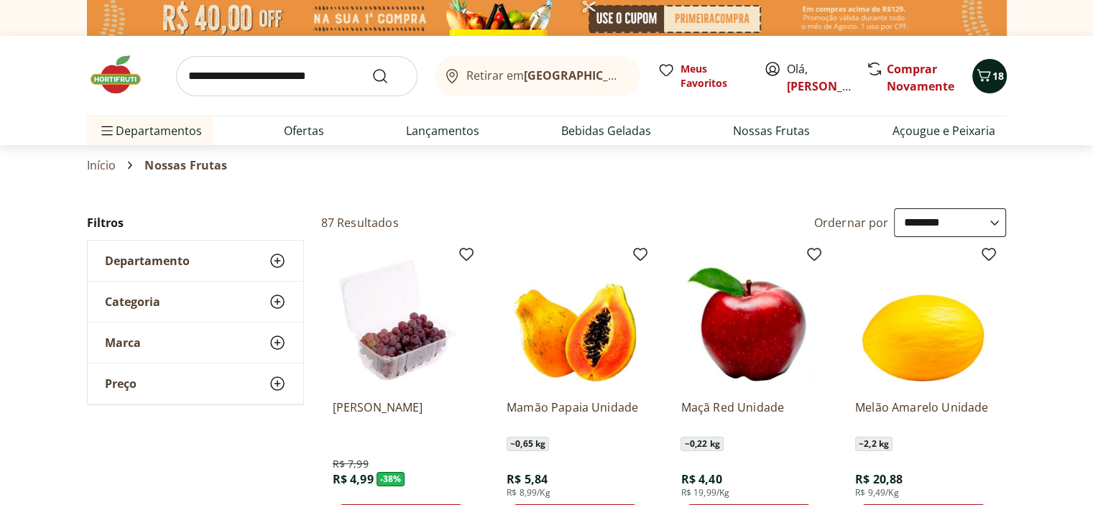
click at [989, 91] on button "18" at bounding box center [989, 76] width 34 height 34
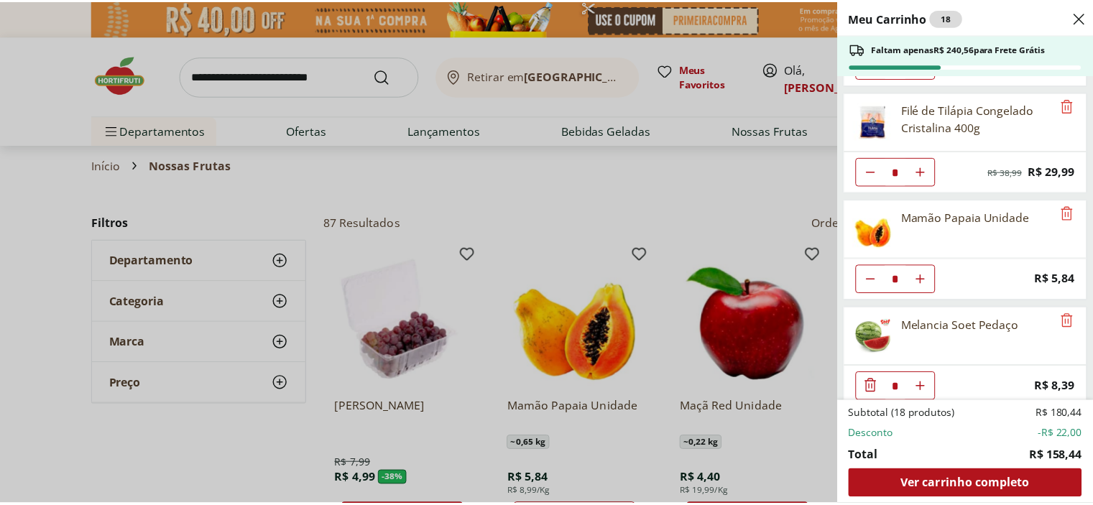
scroll to position [287, 0]
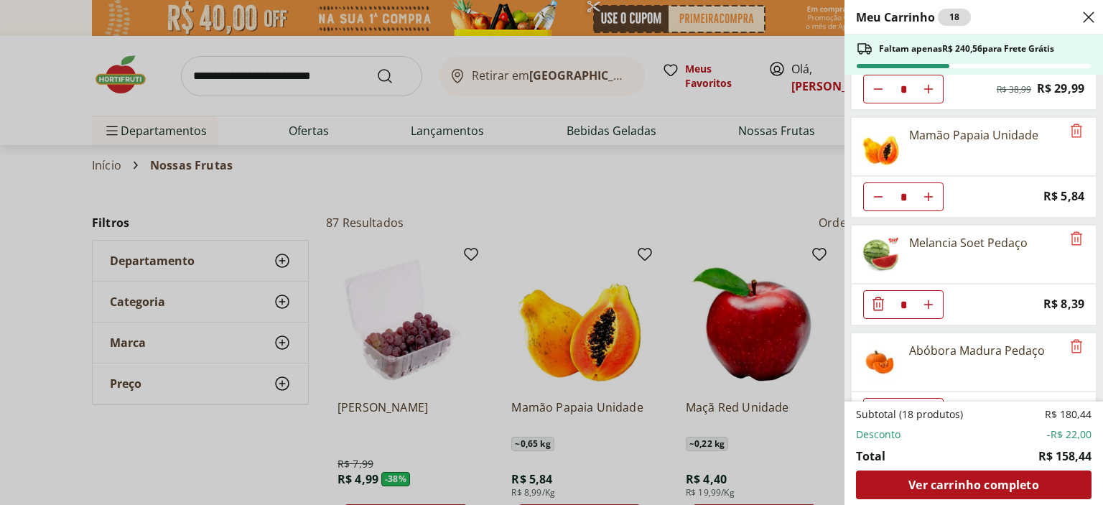
click at [684, 199] on div "Meu Carrinho 18 Faltam apenas R$ 240,56 para Frete Grátis Atemoia Unidade * Pri…" at bounding box center [551, 252] width 1103 height 505
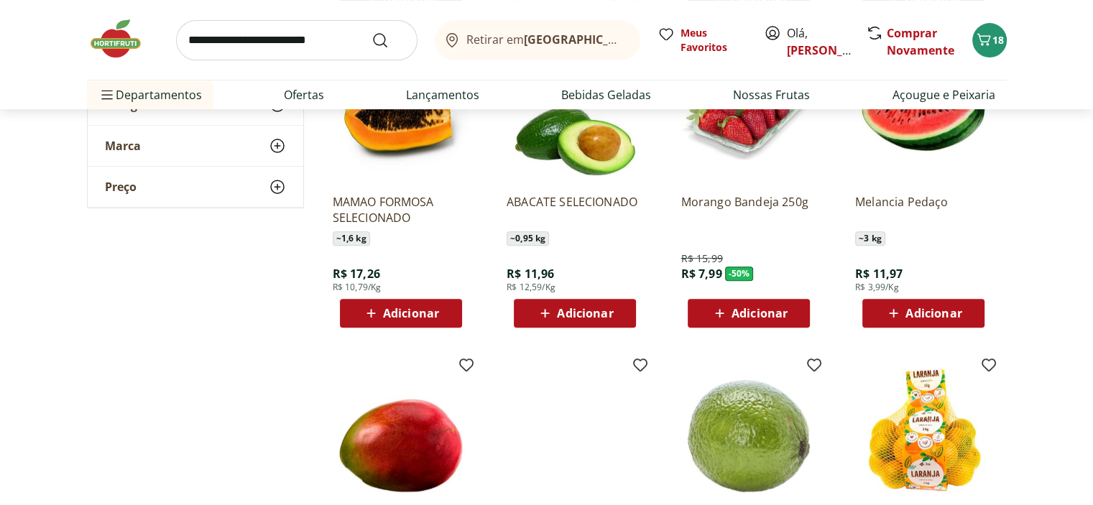
scroll to position [359, 0]
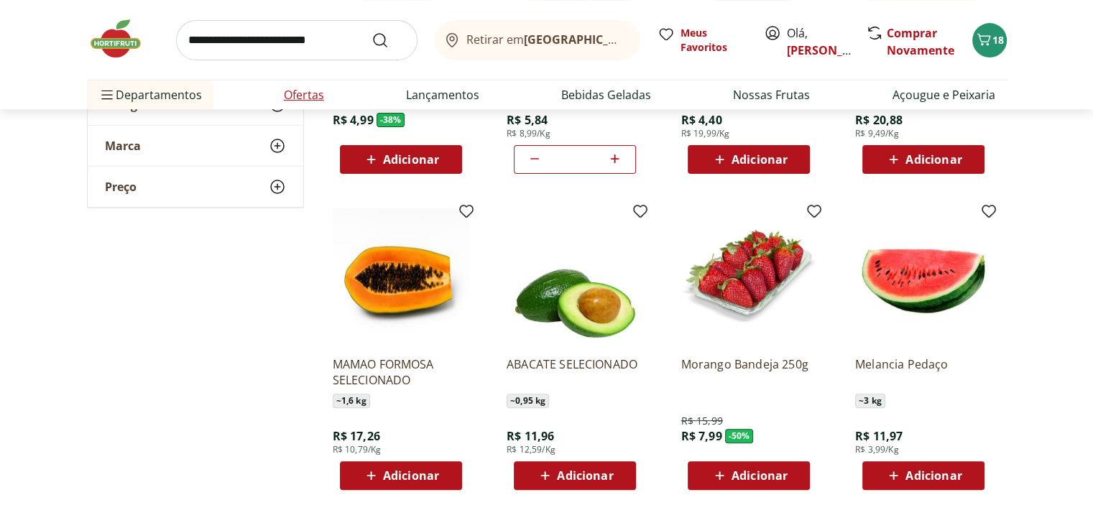
click at [305, 98] on link "Ofertas" at bounding box center [304, 94] width 40 height 17
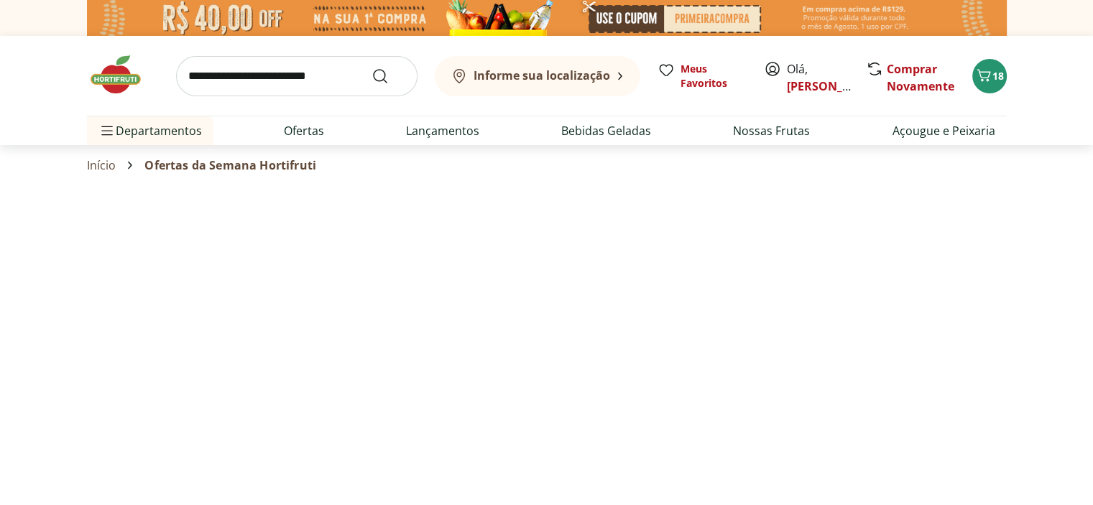
select select "**********"
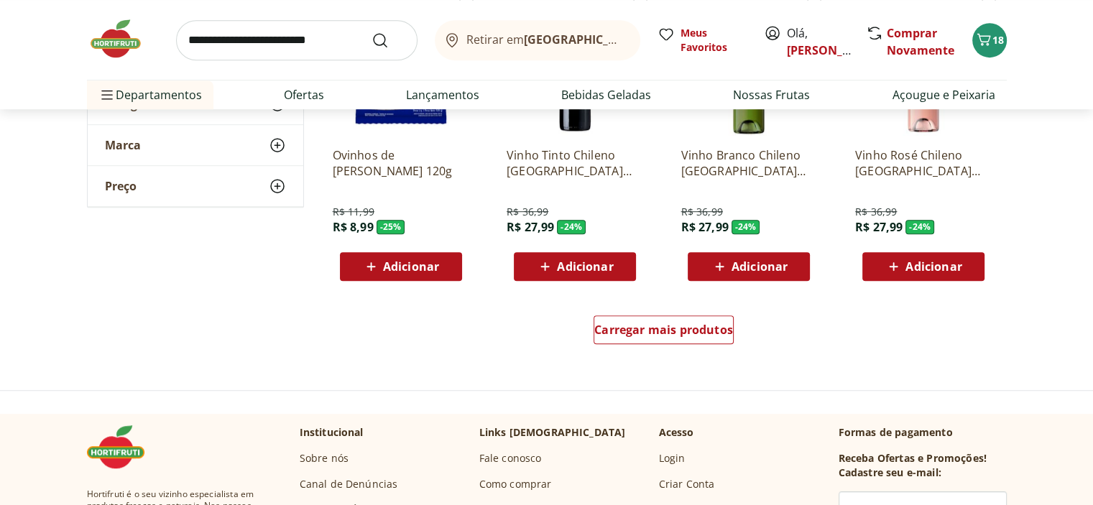
scroll to position [934, 0]
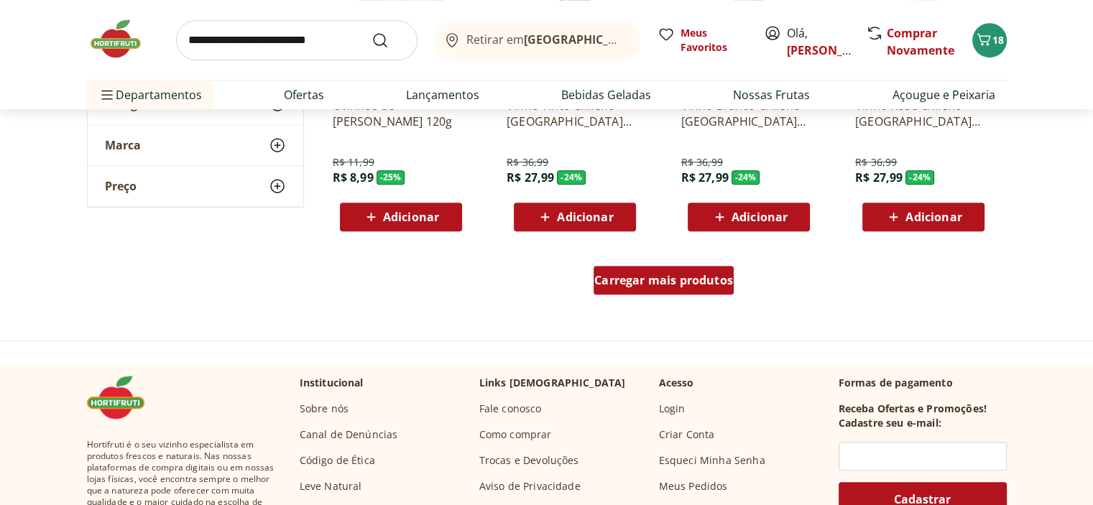
click at [677, 289] on div "Carregar mais produtos" at bounding box center [663, 280] width 140 height 29
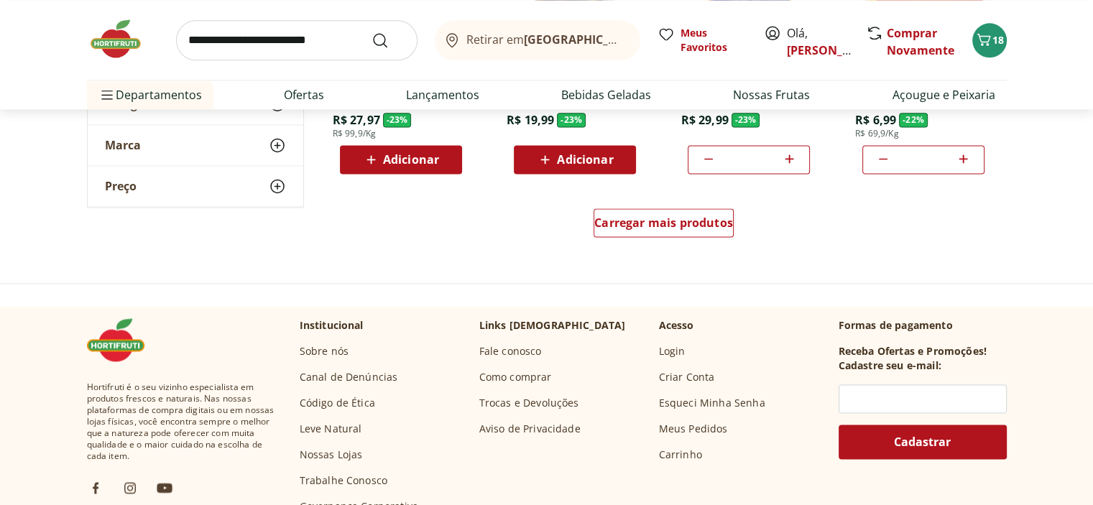
scroll to position [1940, 0]
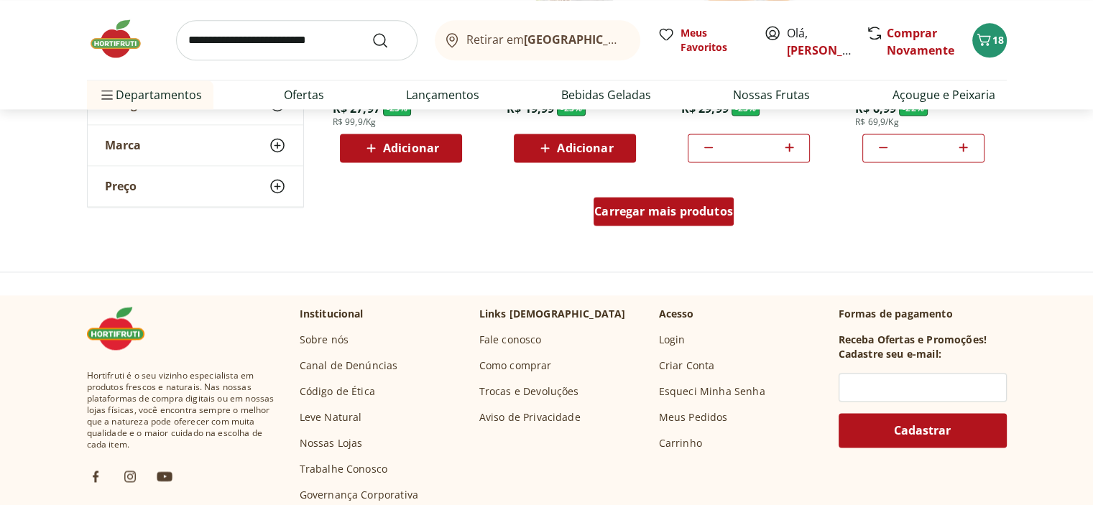
click at [703, 210] on span "Carregar mais produtos" at bounding box center [663, 210] width 139 height 11
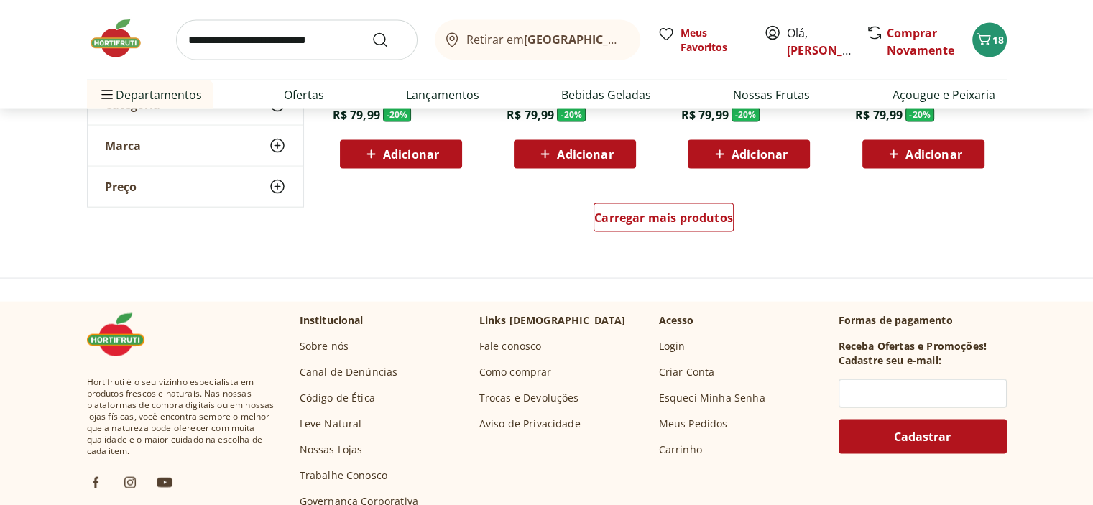
scroll to position [2873, 0]
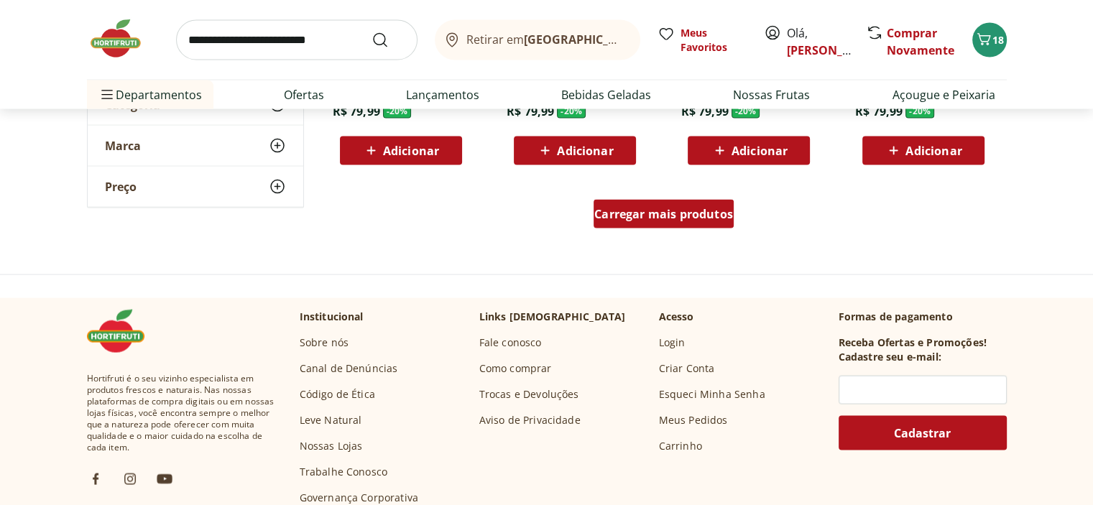
click at [713, 220] on span "Carregar mais produtos" at bounding box center [663, 213] width 139 height 11
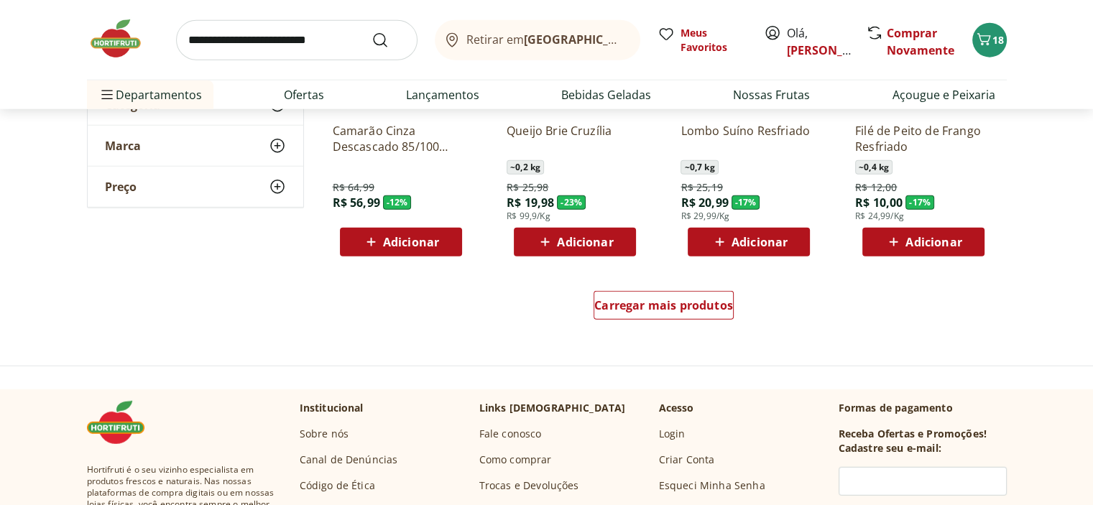
scroll to position [3735, 0]
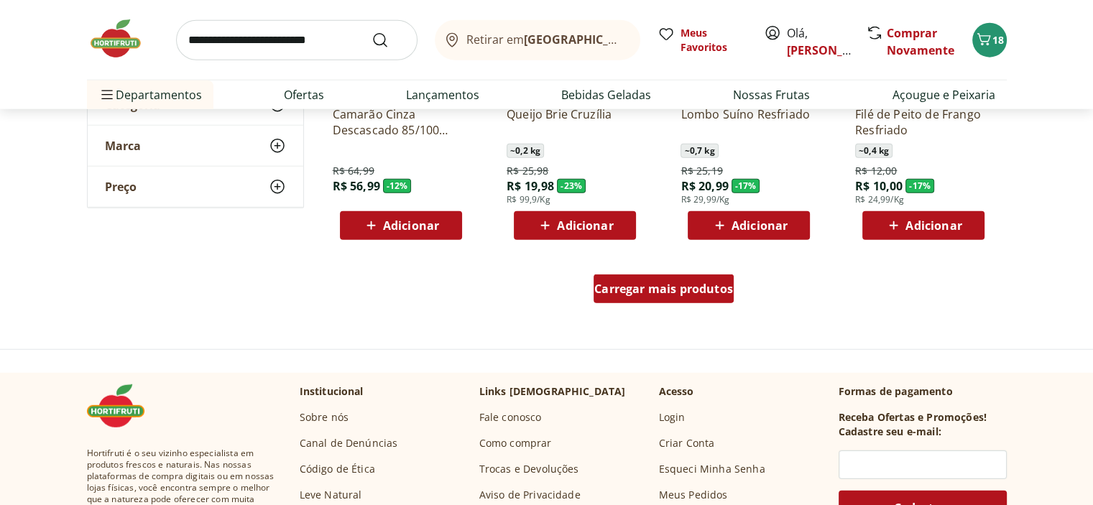
click at [694, 292] on span "Carregar mais produtos" at bounding box center [663, 288] width 139 height 11
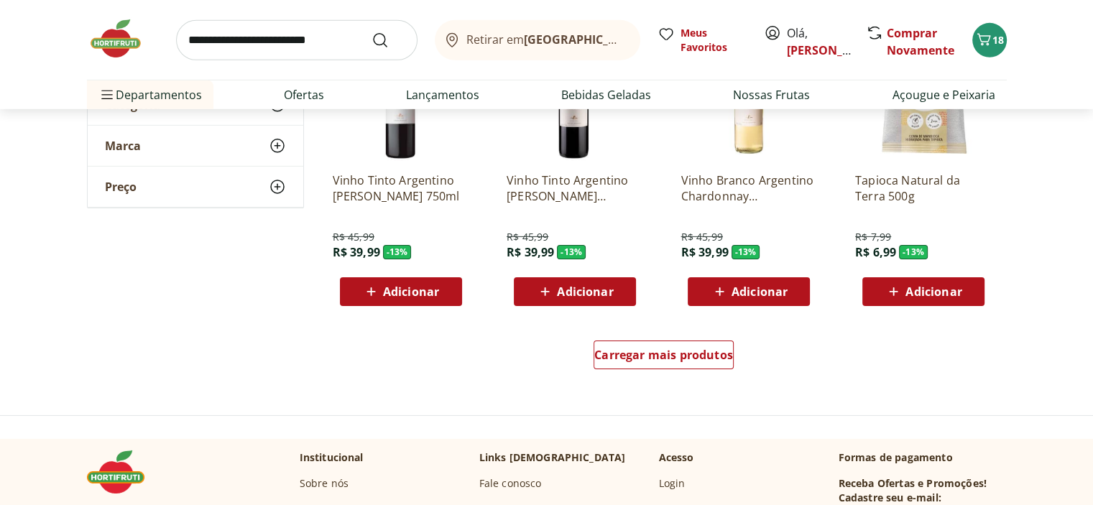
scroll to position [4669, 0]
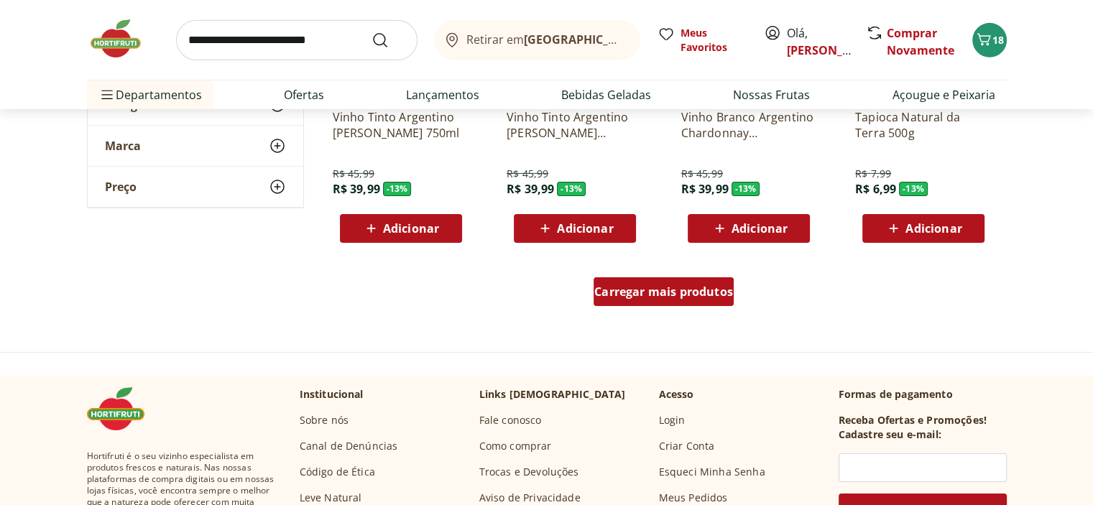
click at [641, 292] on span "Carregar mais produtos" at bounding box center [663, 291] width 139 height 11
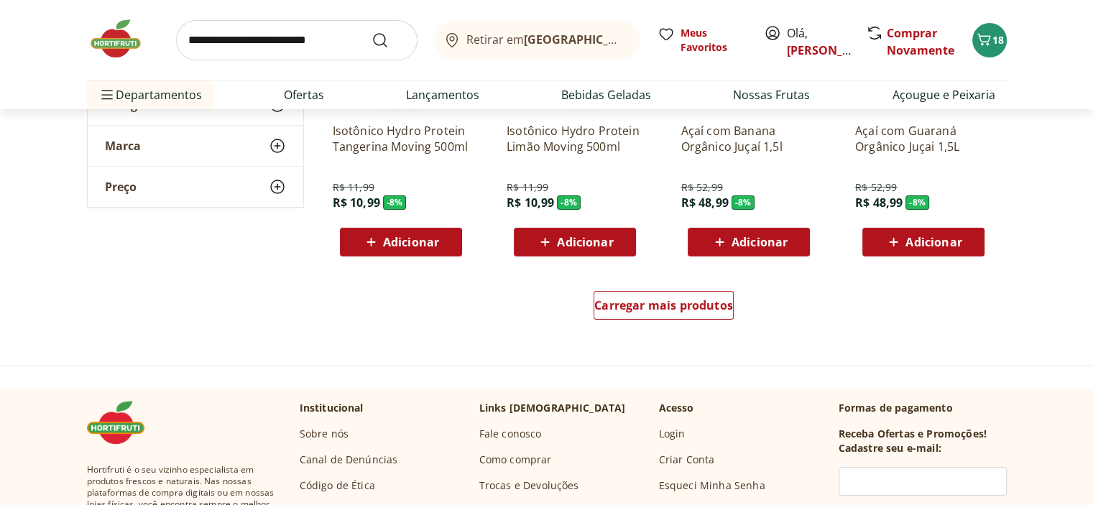
scroll to position [5675, 0]
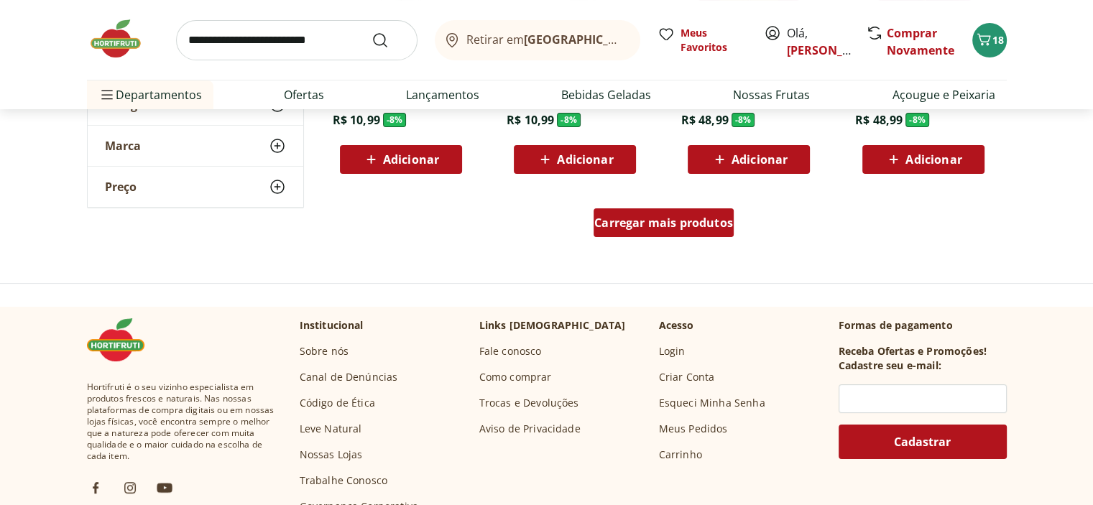
click at [650, 230] on div "Carregar mais produtos" at bounding box center [663, 222] width 140 height 29
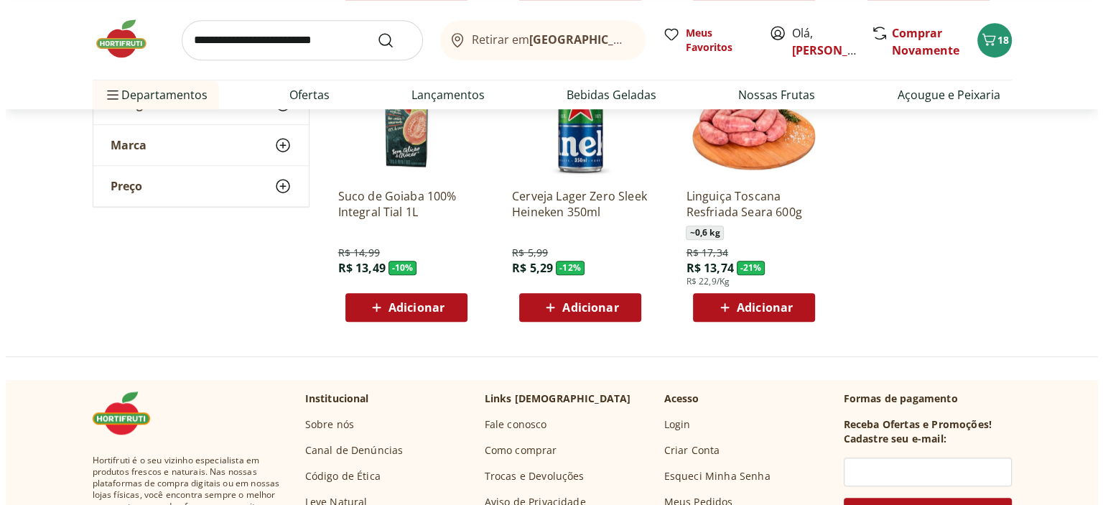
scroll to position [6465, 0]
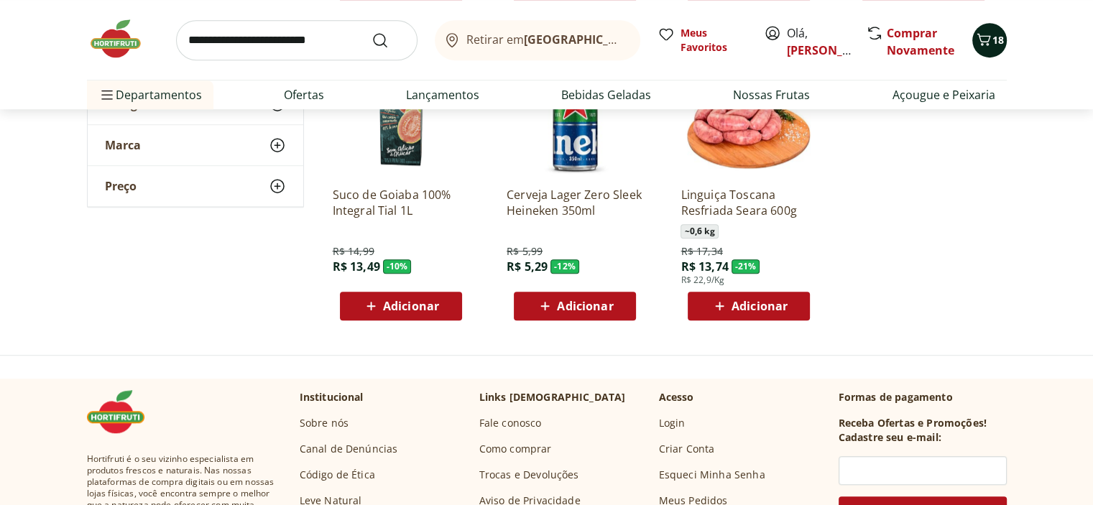
click at [986, 47] on icon "Carrinho" at bounding box center [983, 39] width 17 height 17
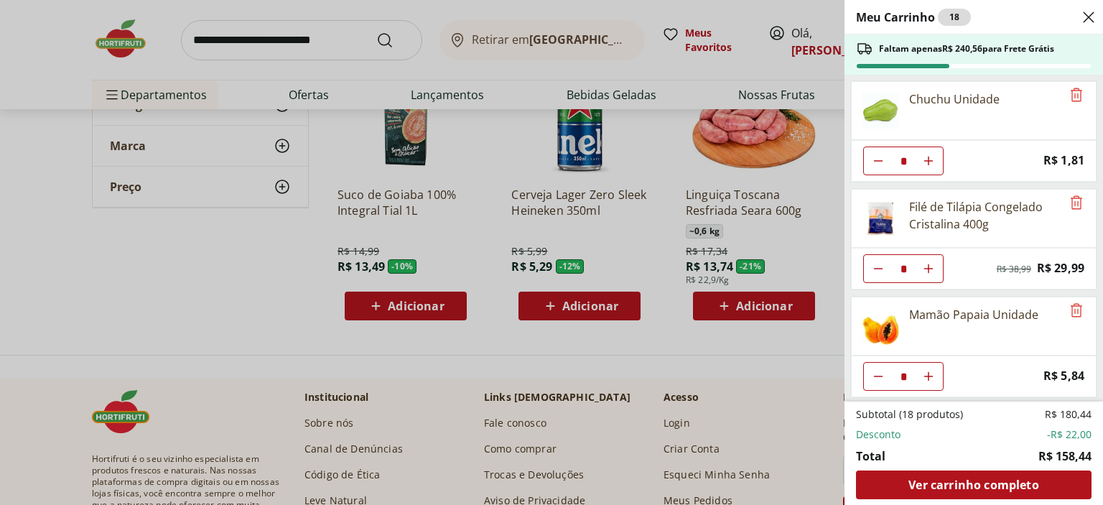
scroll to position [144, 0]
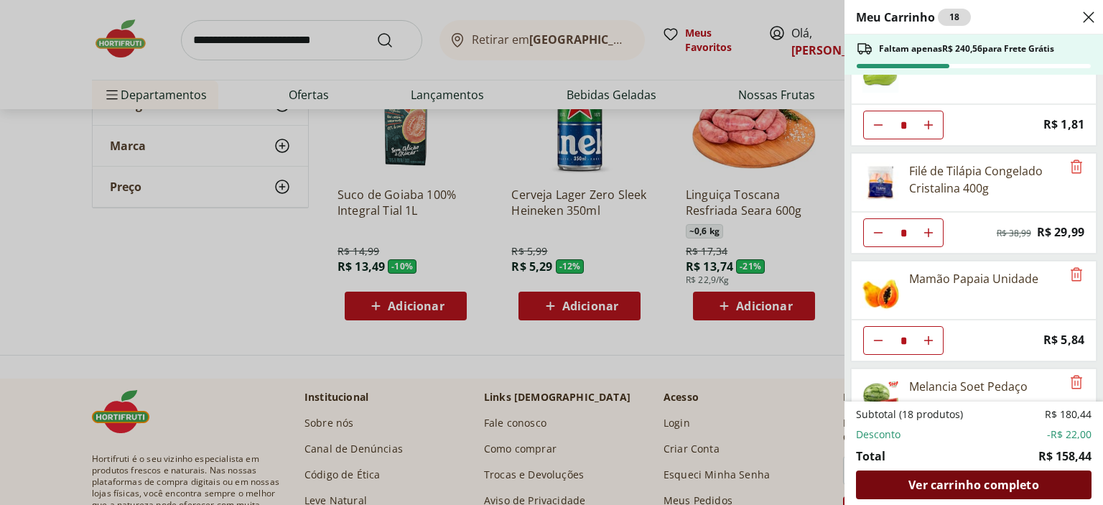
click at [976, 481] on span "Ver carrinho completo" at bounding box center [974, 484] width 130 height 11
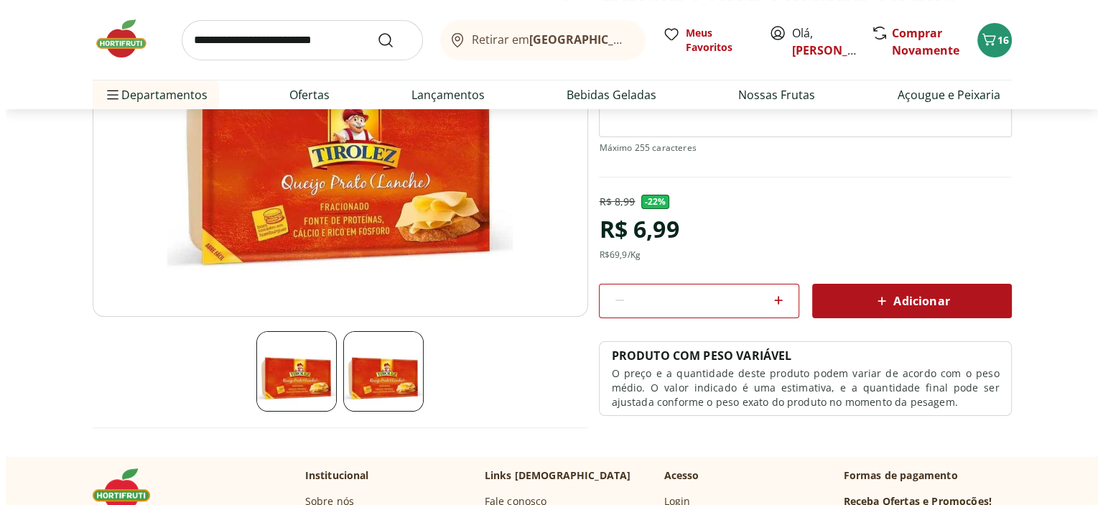
scroll to position [144, 0]
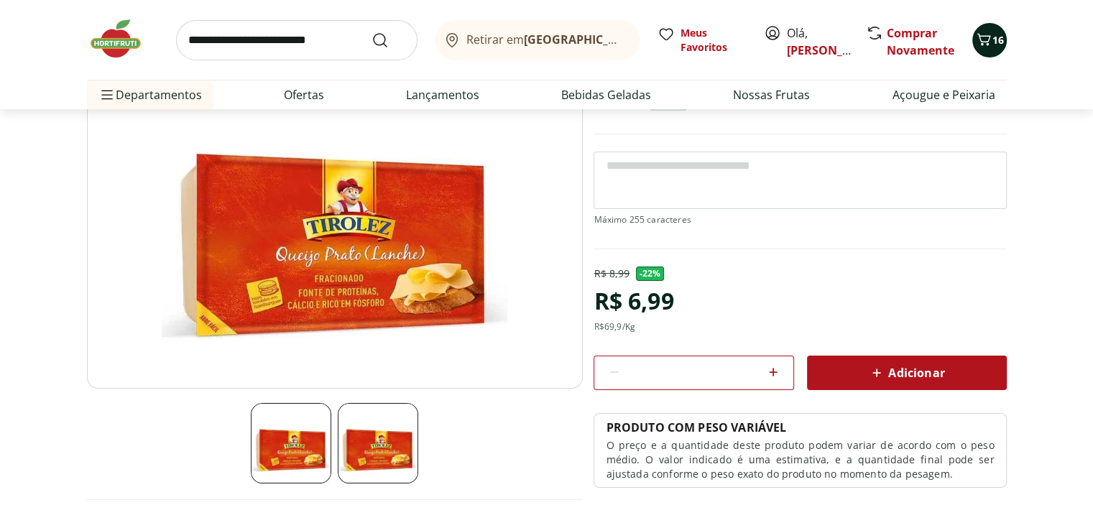
click at [983, 40] on icon "Carrinho" at bounding box center [983, 39] width 17 height 17
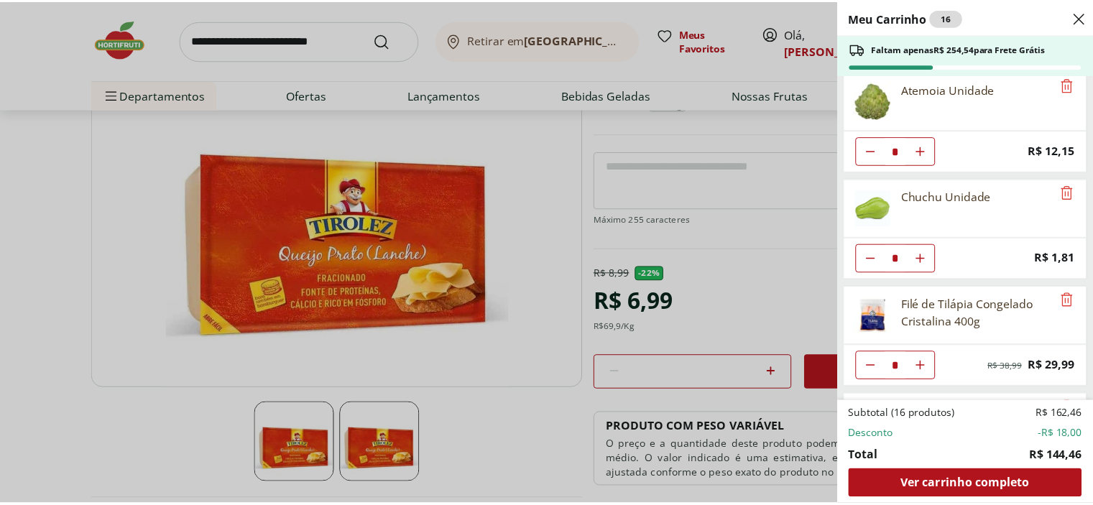
scroll to position [0, 0]
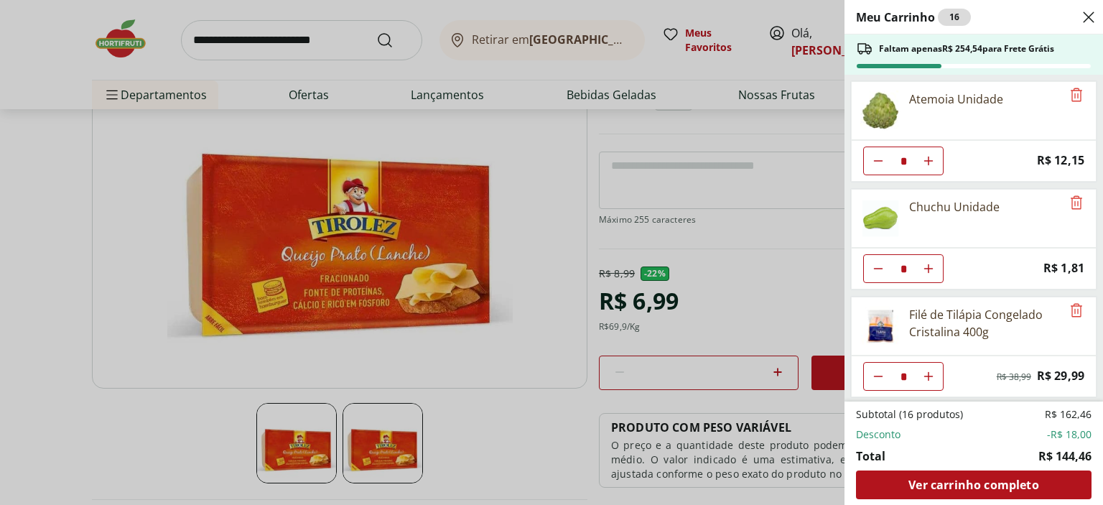
click at [1087, 11] on icon "Close" at bounding box center [1088, 17] width 17 height 17
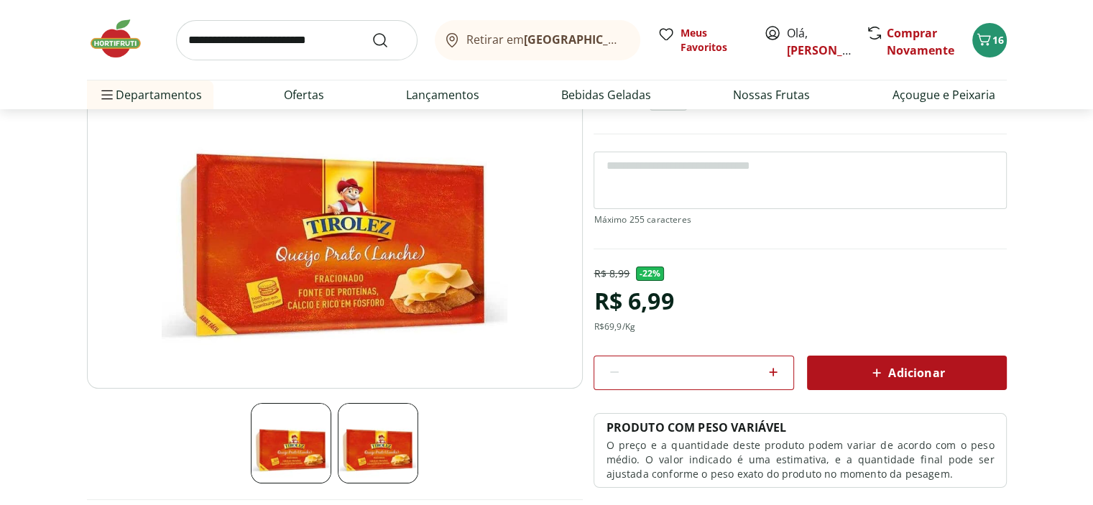
click at [774, 371] on icon at bounding box center [772, 371] width 17 height 17
type input "*"
click at [893, 381] on div "Adicionar" at bounding box center [906, 373] width 177 height 26
